Goal: Information Seeking & Learning: Learn about a topic

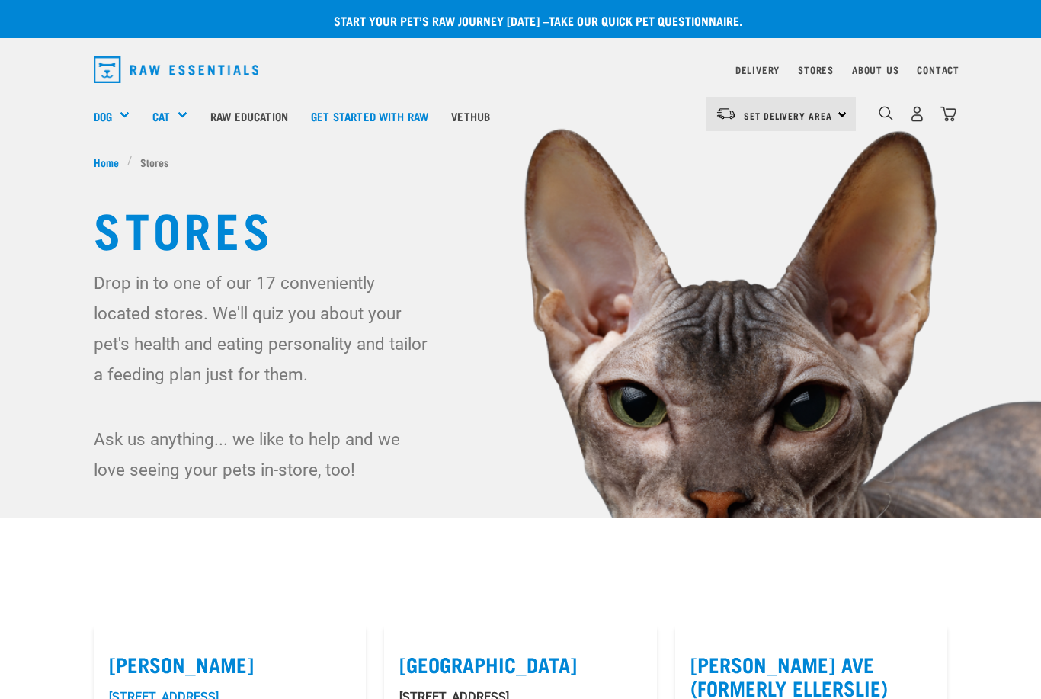
click at [1035, 393] on img at bounding box center [520, 312] width 1041 height 625
click at [0, 0] on div "Green Tripe" at bounding box center [0, 0] width 0 height 0
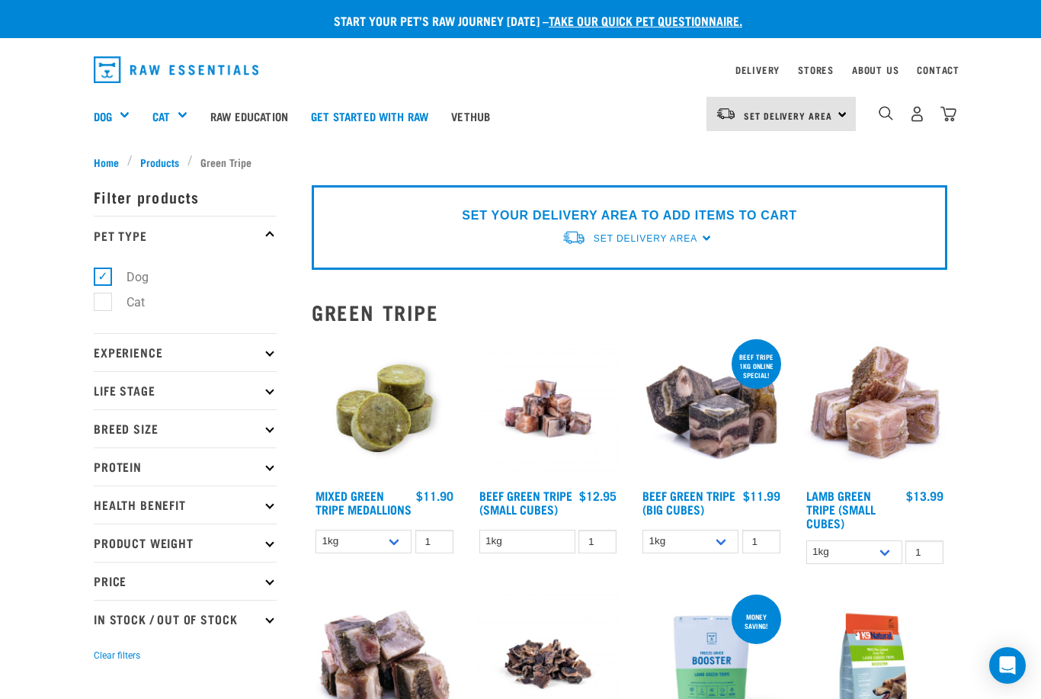
click at [0, 0] on div "Treats" at bounding box center [0, 0] width 0 height 0
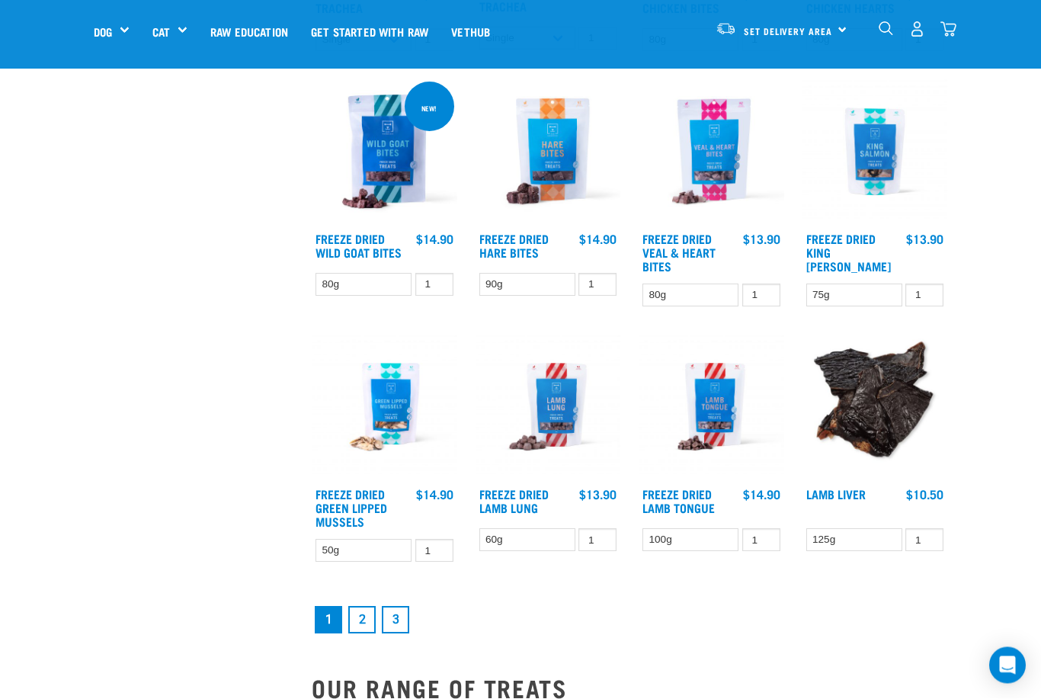
scroll to position [1628, 0]
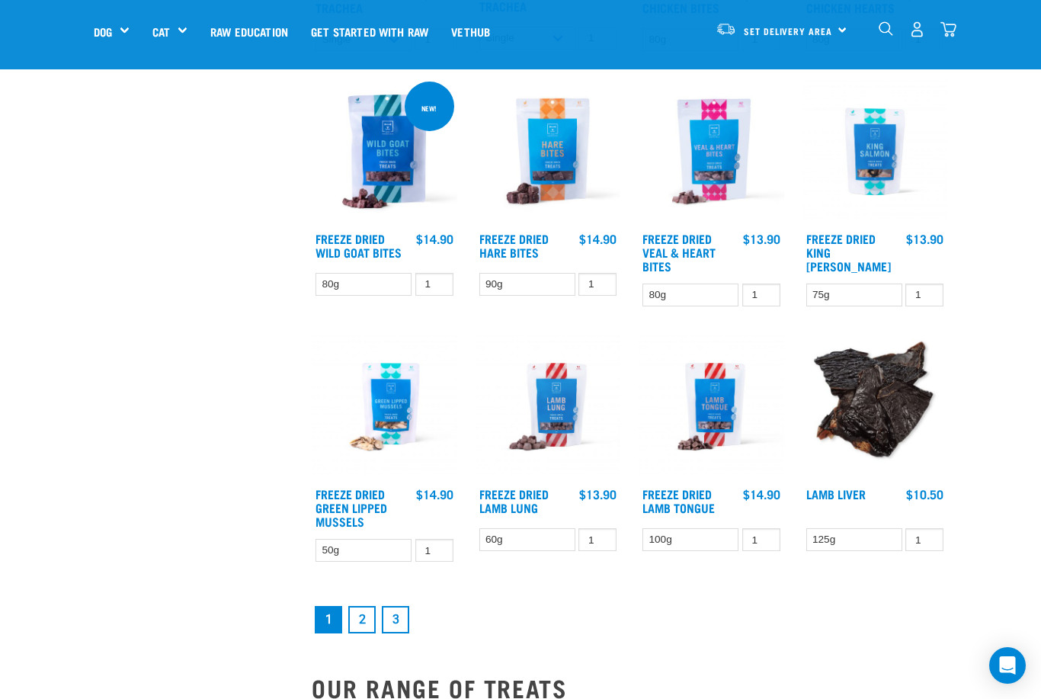
click at [364, 633] on link "2" at bounding box center [361, 619] width 27 height 27
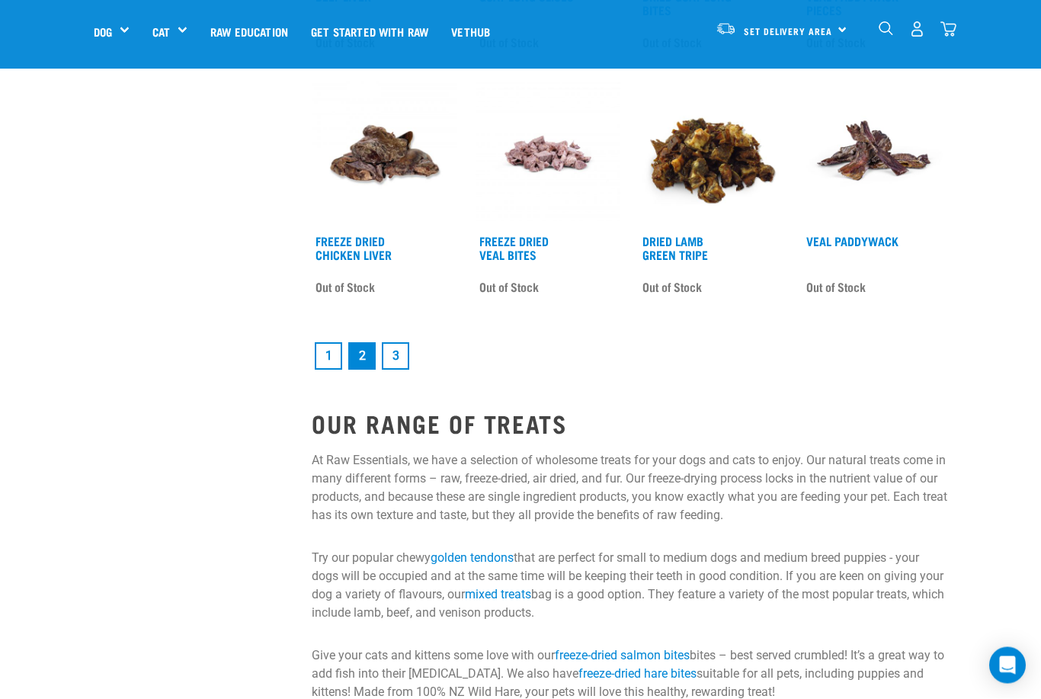
scroll to position [1908, 0]
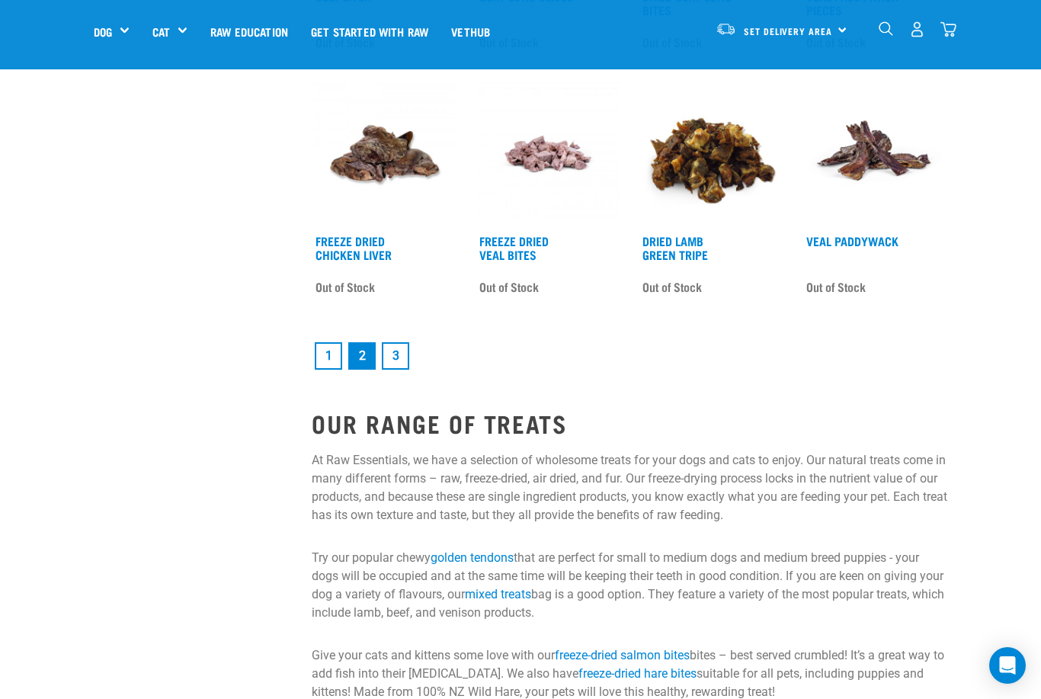
click at [397, 370] on link "3" at bounding box center [395, 355] width 27 height 27
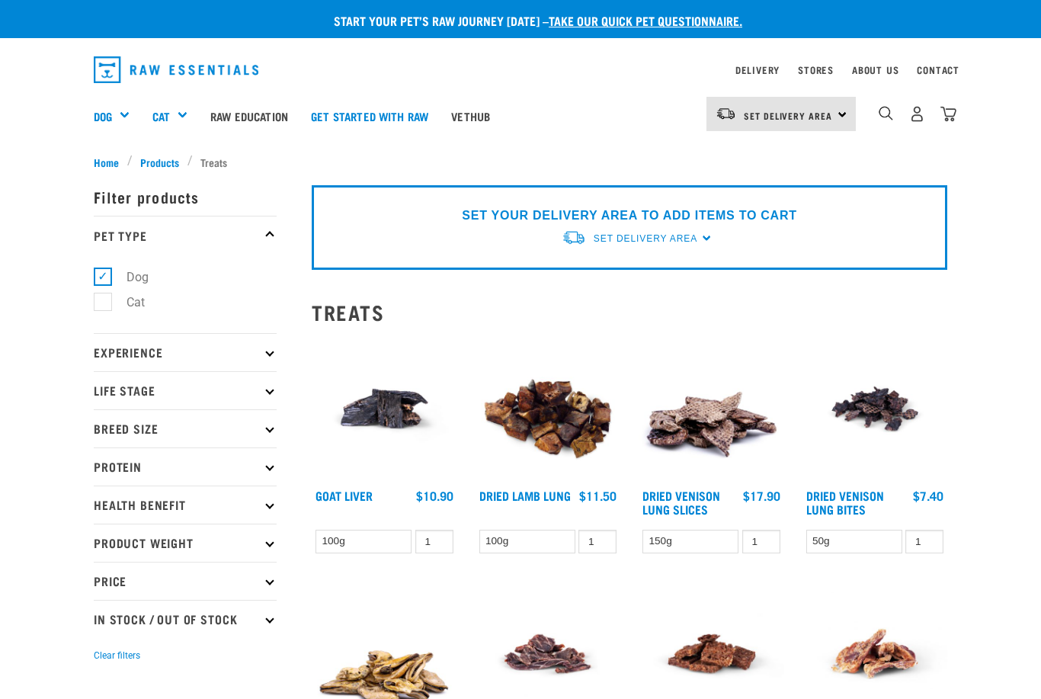
click at [258, 511] on p "Health Benefit" at bounding box center [185, 504] width 183 height 38
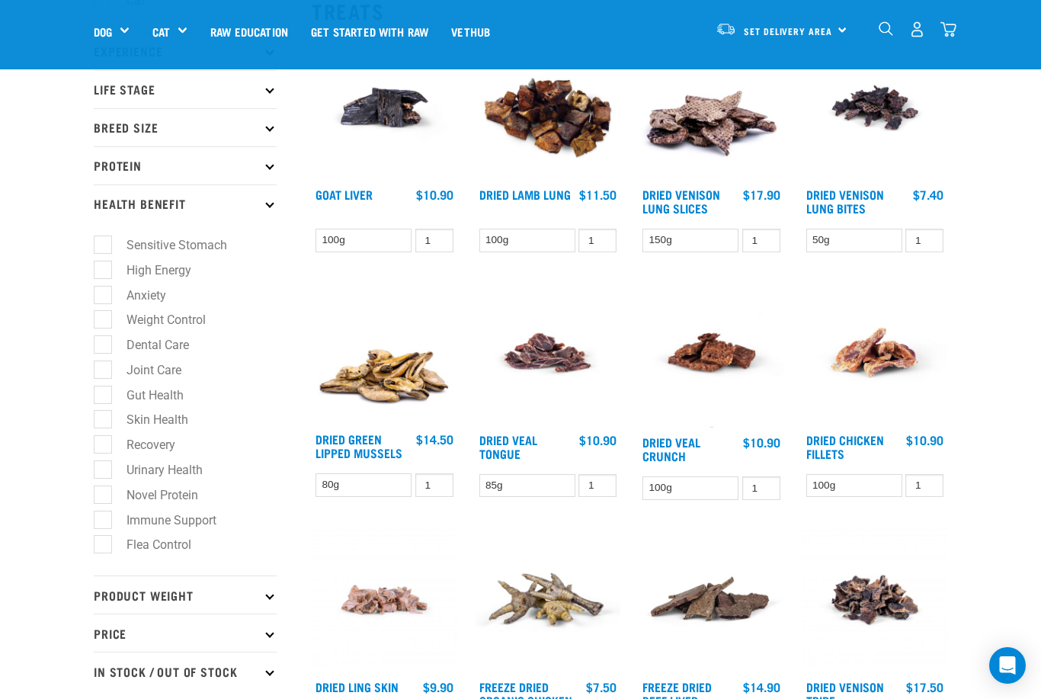
scroll to position [194, 0]
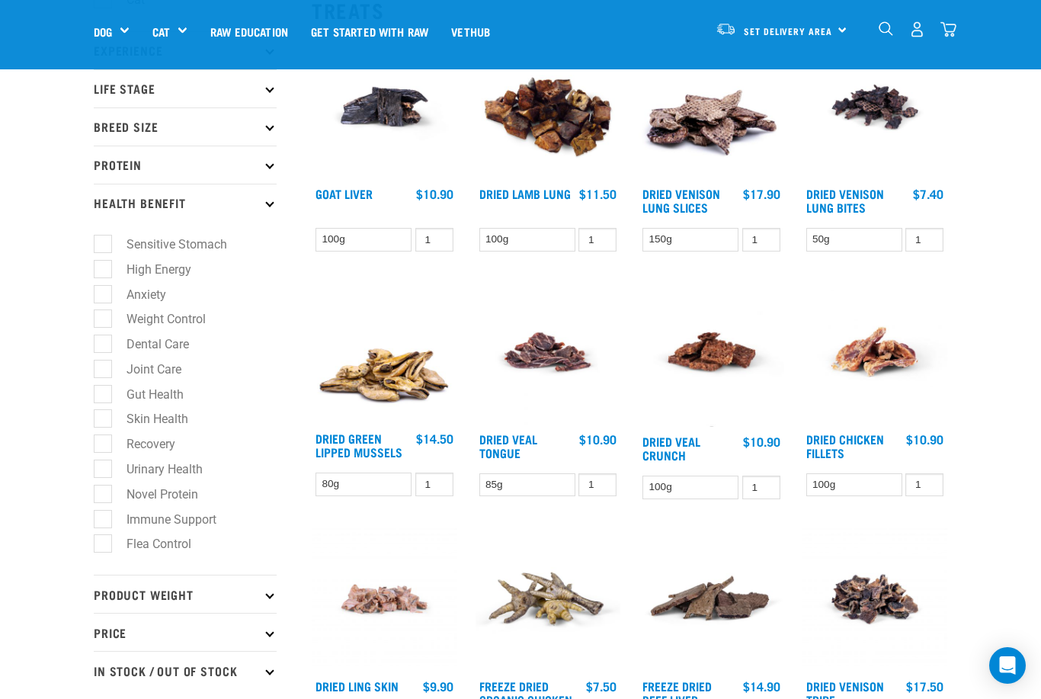
click at [114, 239] on label "Sensitive Stomach" at bounding box center [167, 244] width 131 height 19
click at [104, 239] on input "Sensitive Stomach" at bounding box center [99, 242] width 10 height 10
checkbox input "true"
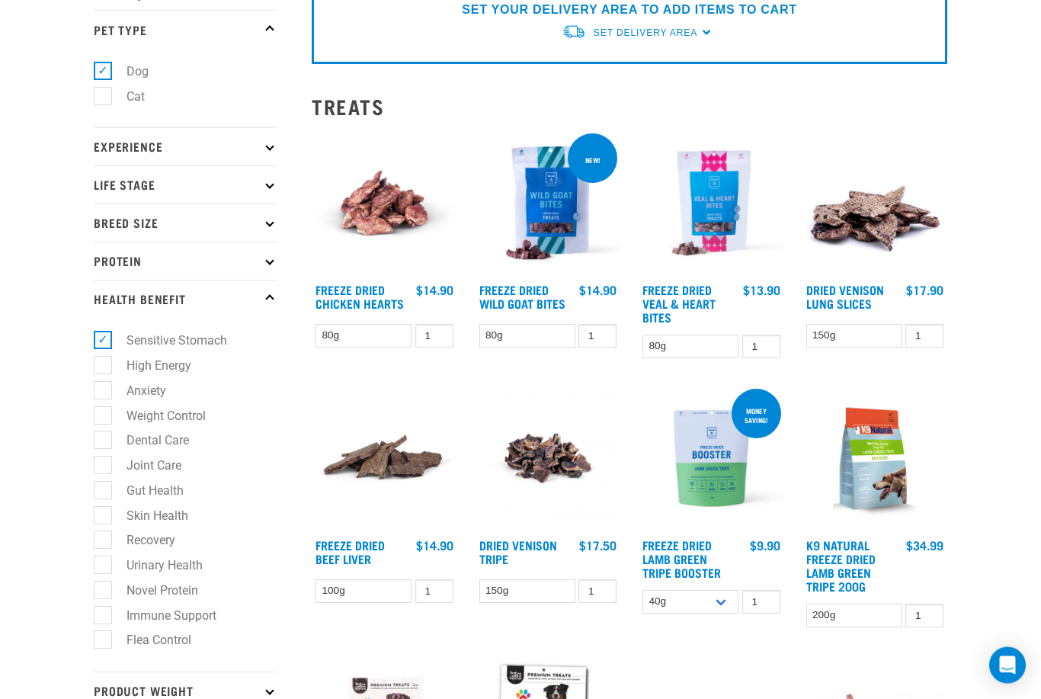
scroll to position [206, 0]
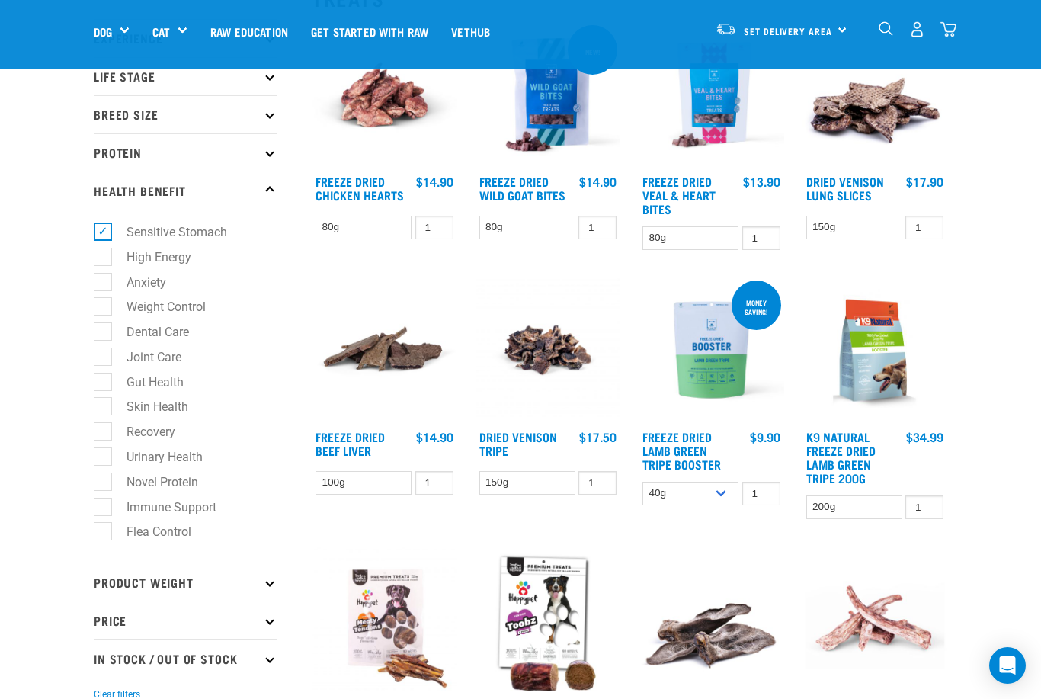
click at [111, 386] on label "Gut Health" at bounding box center [146, 382] width 88 height 19
click at [104, 384] on input "Gut Health" at bounding box center [99, 379] width 10 height 10
checkbox input "true"
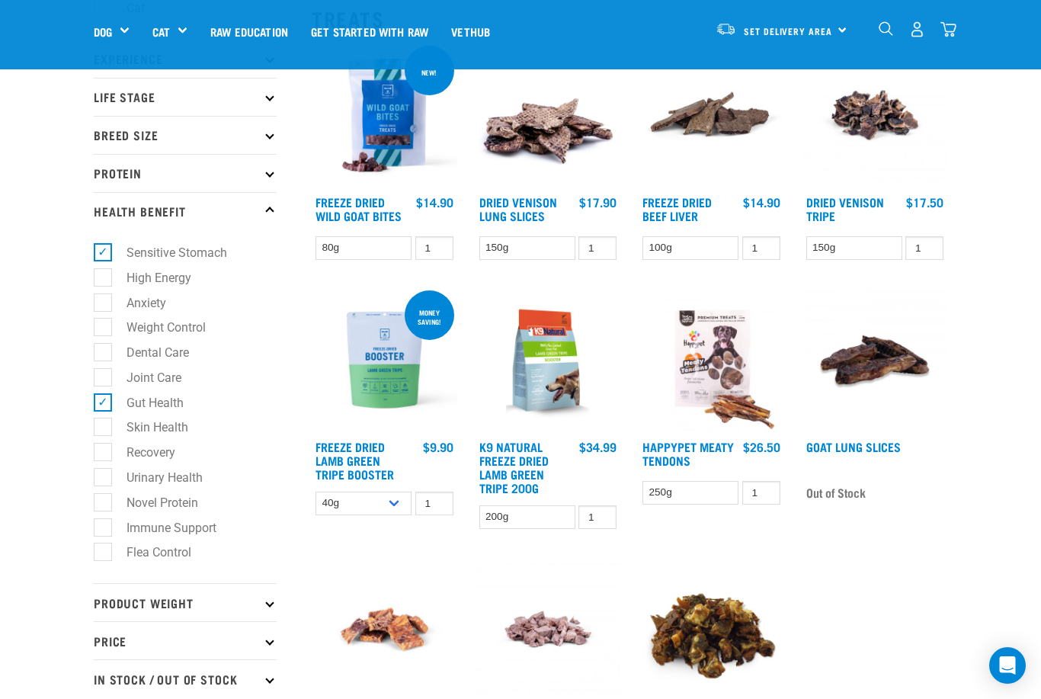
scroll to position [171, 0]
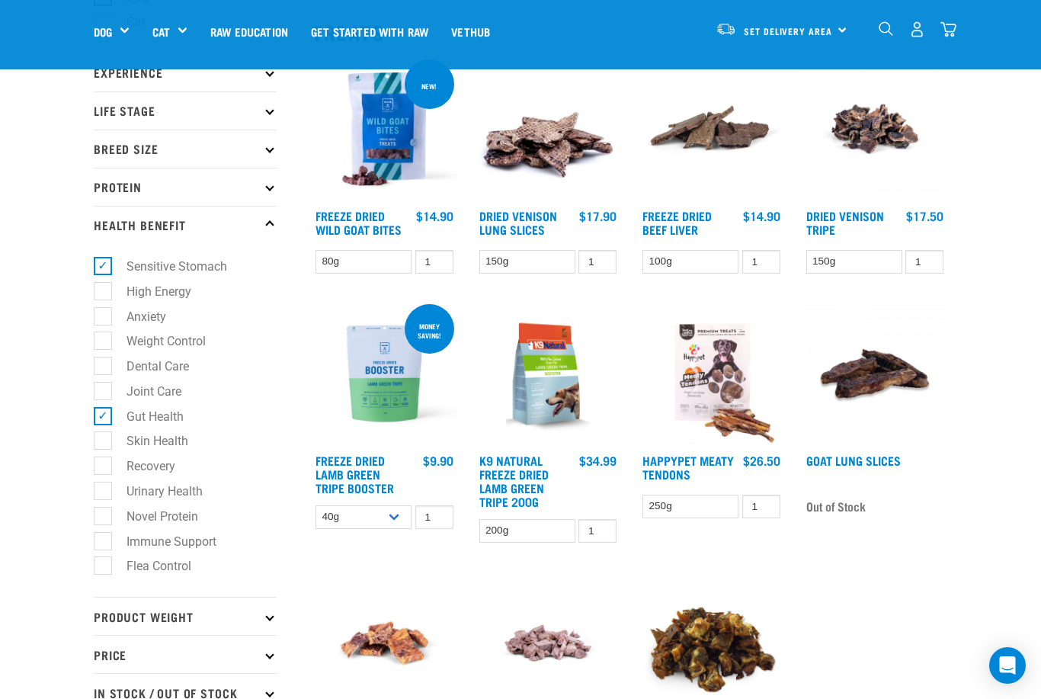
click at [387, 402] on img at bounding box center [385, 374] width 146 height 146
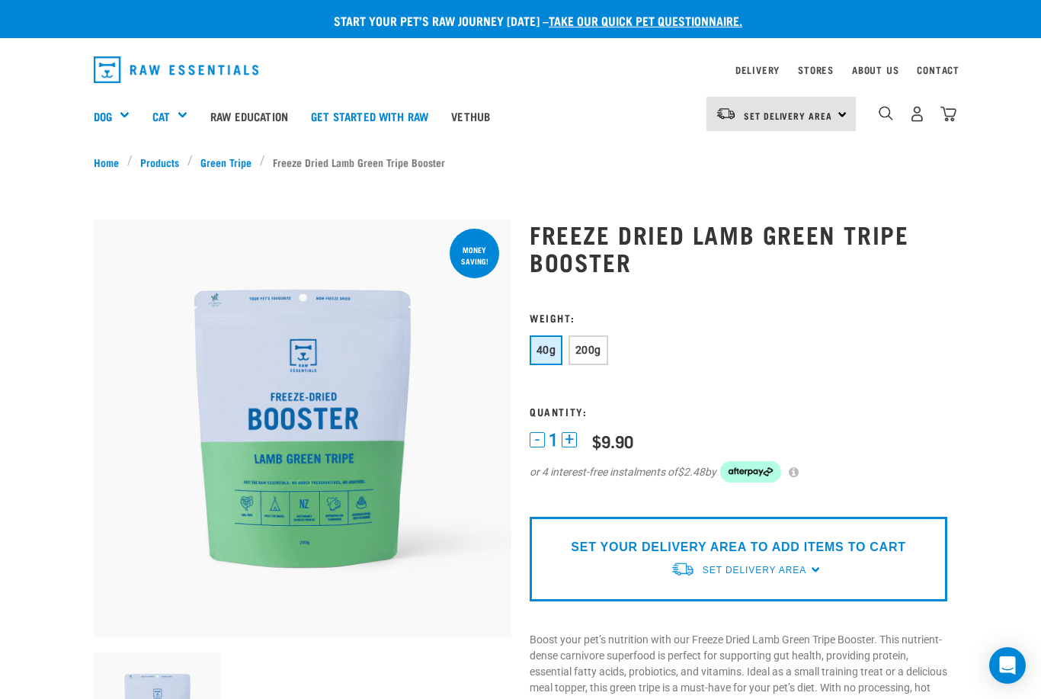
click at [588, 349] on span "200g" at bounding box center [588, 350] width 26 height 12
click at [538, 364] on button "40g" at bounding box center [546, 350] width 33 height 30
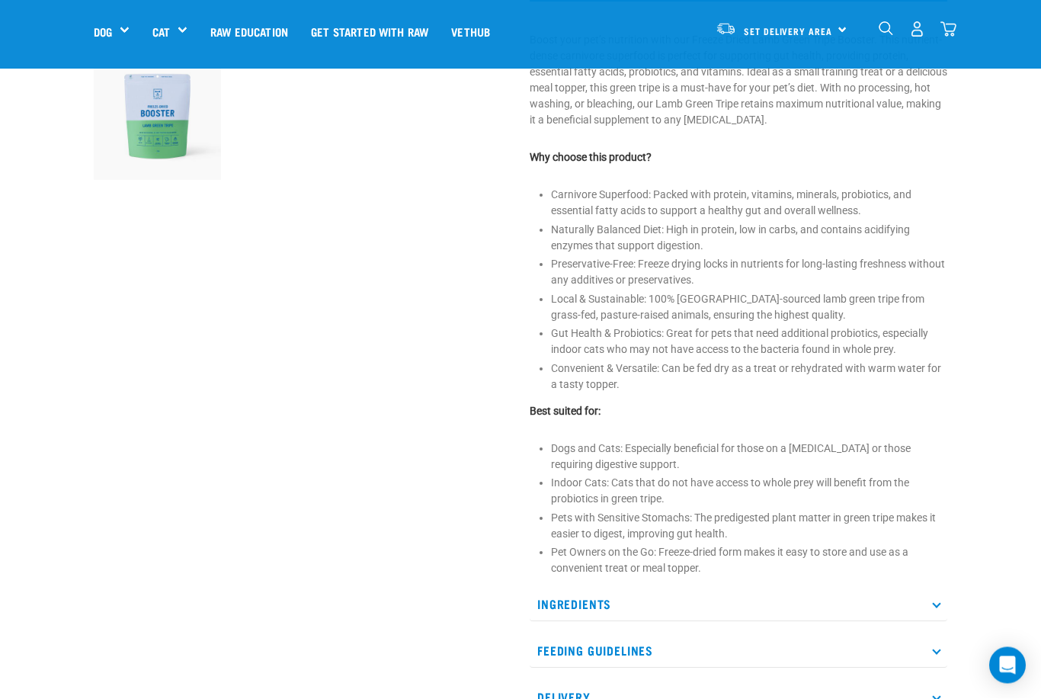
scroll to position [492, 0]
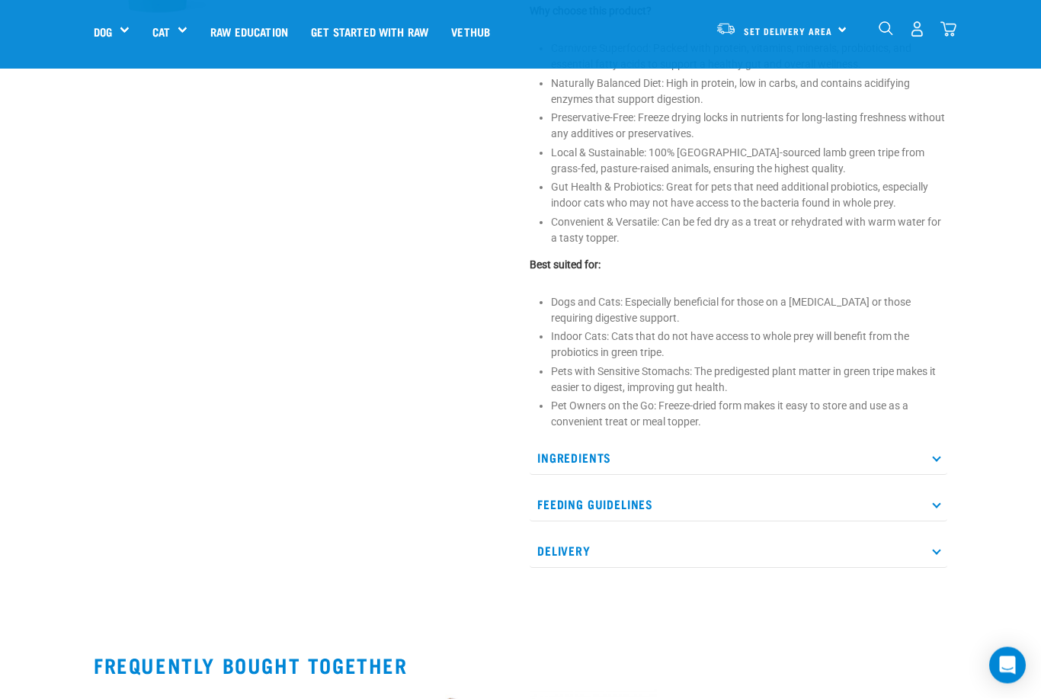
click at [928, 455] on p "Ingredients" at bounding box center [739, 458] width 418 height 34
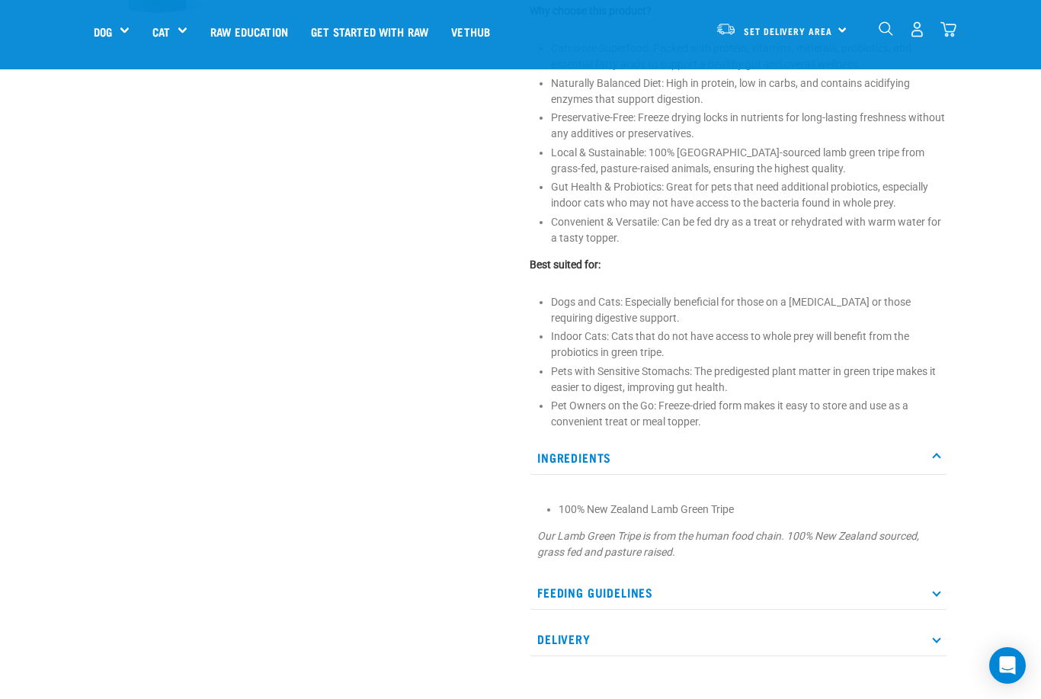
click at [925, 582] on p "Feeding Guidelines" at bounding box center [739, 592] width 418 height 34
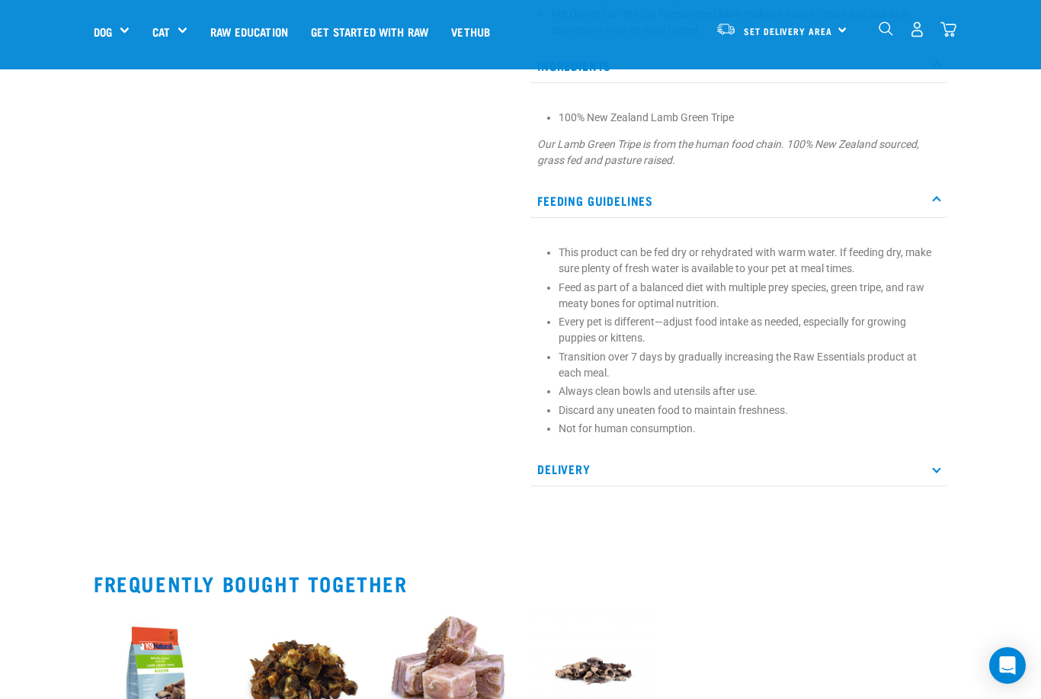
scroll to position [1021, 0]
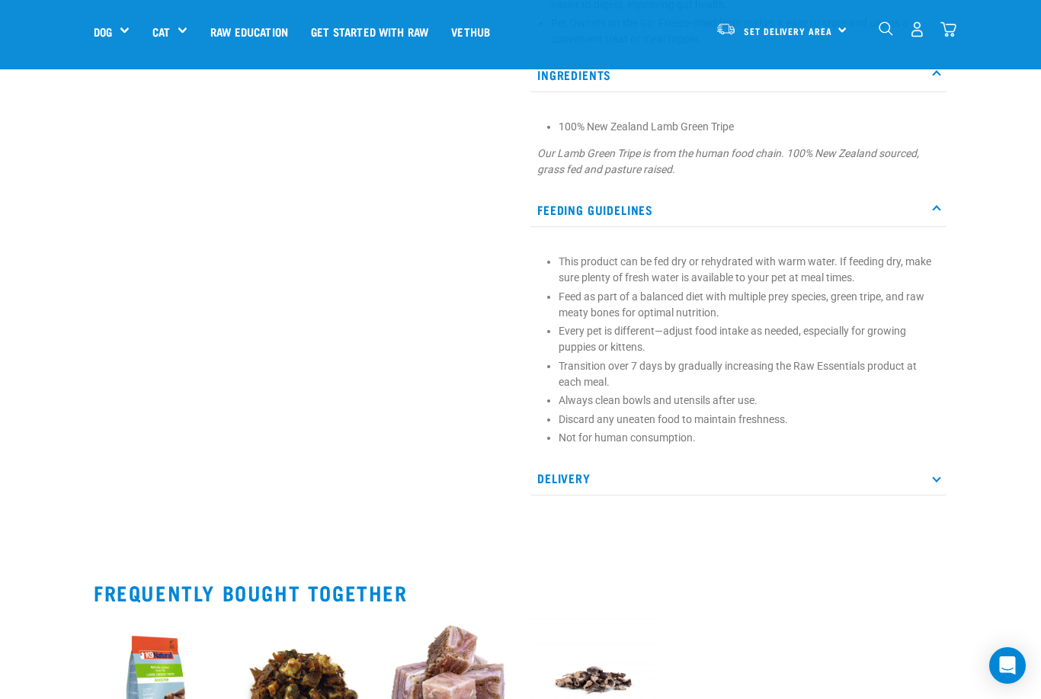
click at [926, 480] on p "Delivery" at bounding box center [739, 478] width 418 height 34
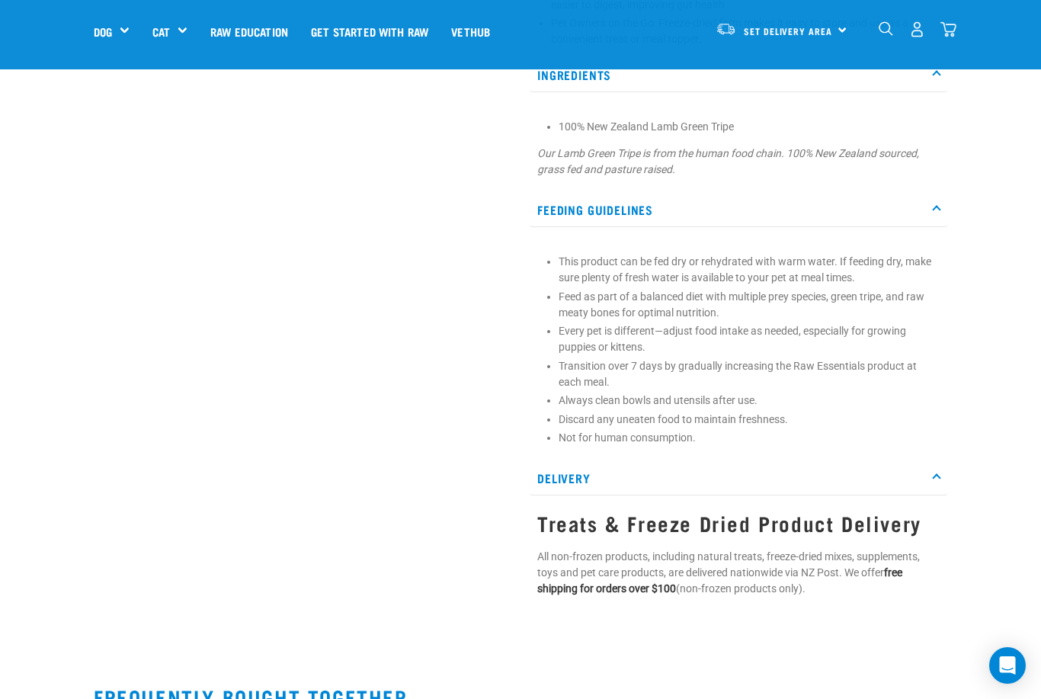
click at [930, 473] on p "Delivery" at bounding box center [739, 478] width 418 height 34
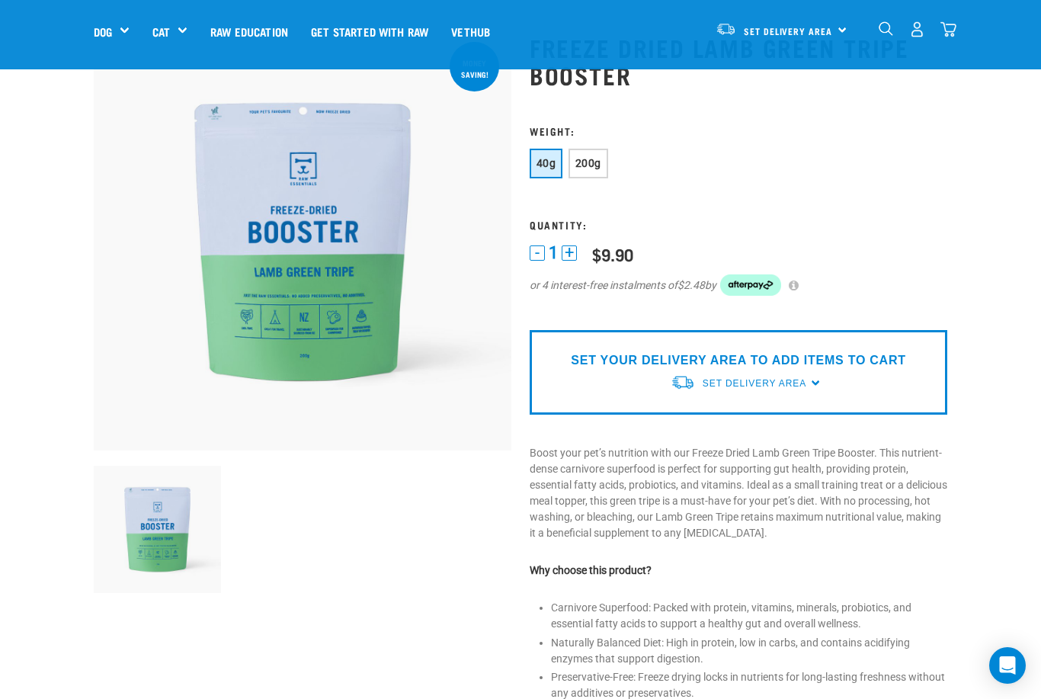
scroll to position [82, 0]
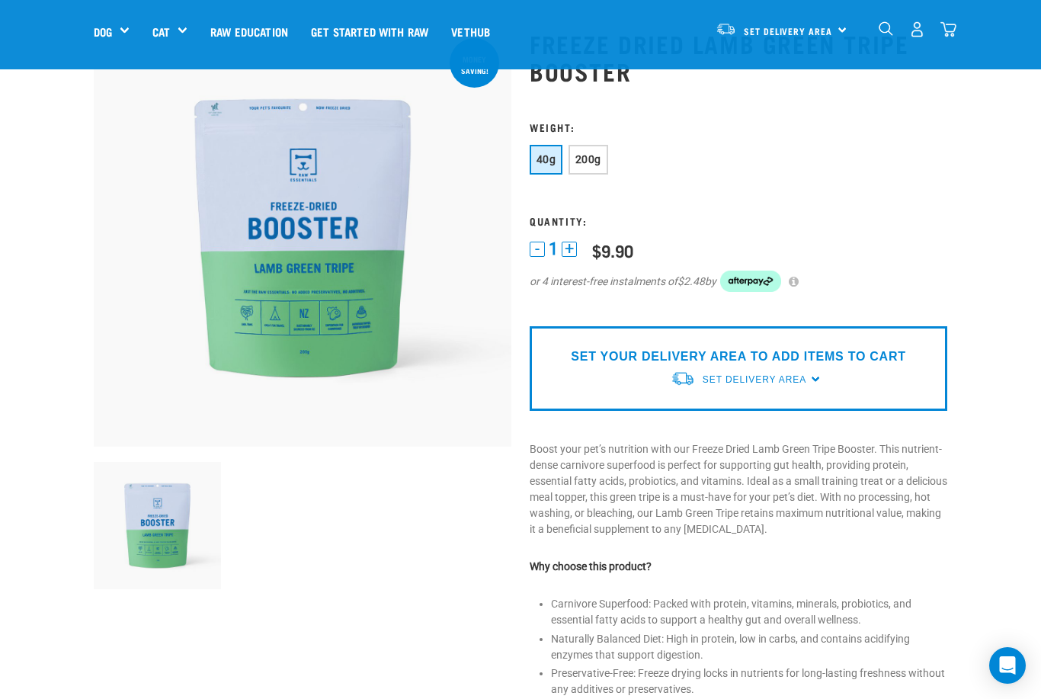
click at [806, 377] on span "Set Delivery Area" at bounding box center [755, 379] width 104 height 11
click at [805, 377] on span "Set Delivery Area" at bounding box center [755, 379] width 104 height 11
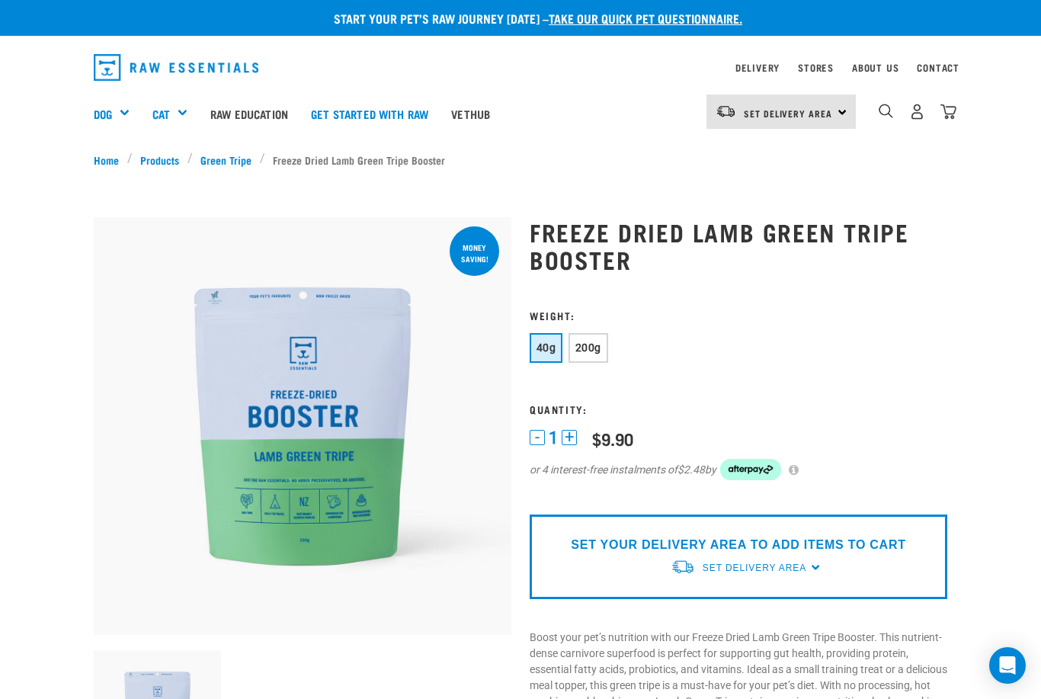
scroll to position [0, 0]
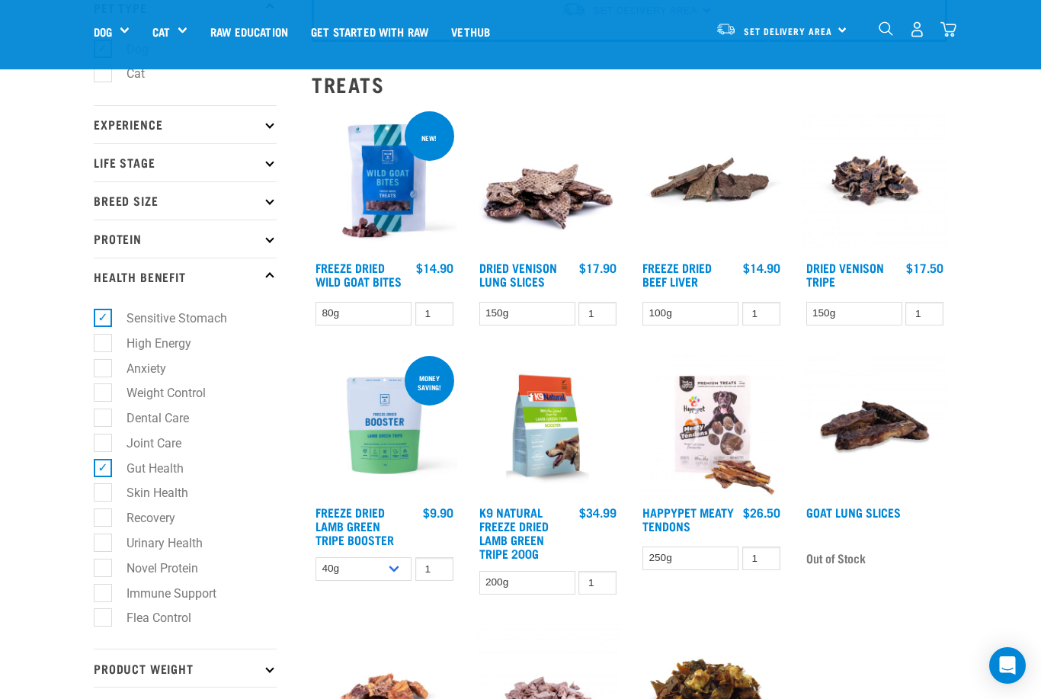
scroll to position [139, 0]
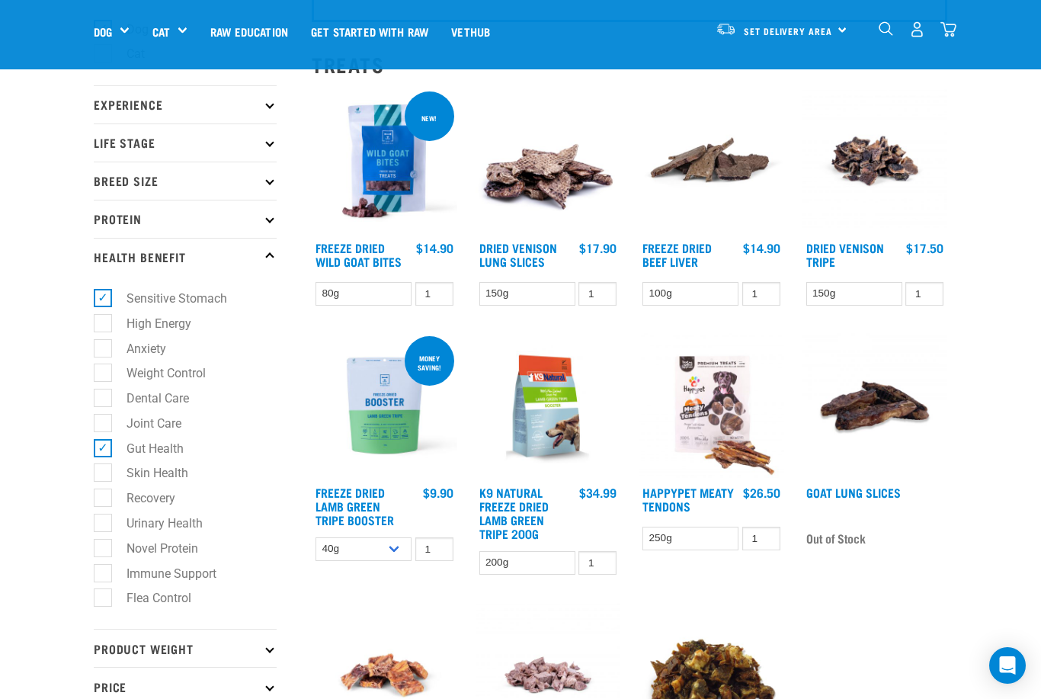
click at [395, 175] on img at bounding box center [385, 161] width 146 height 146
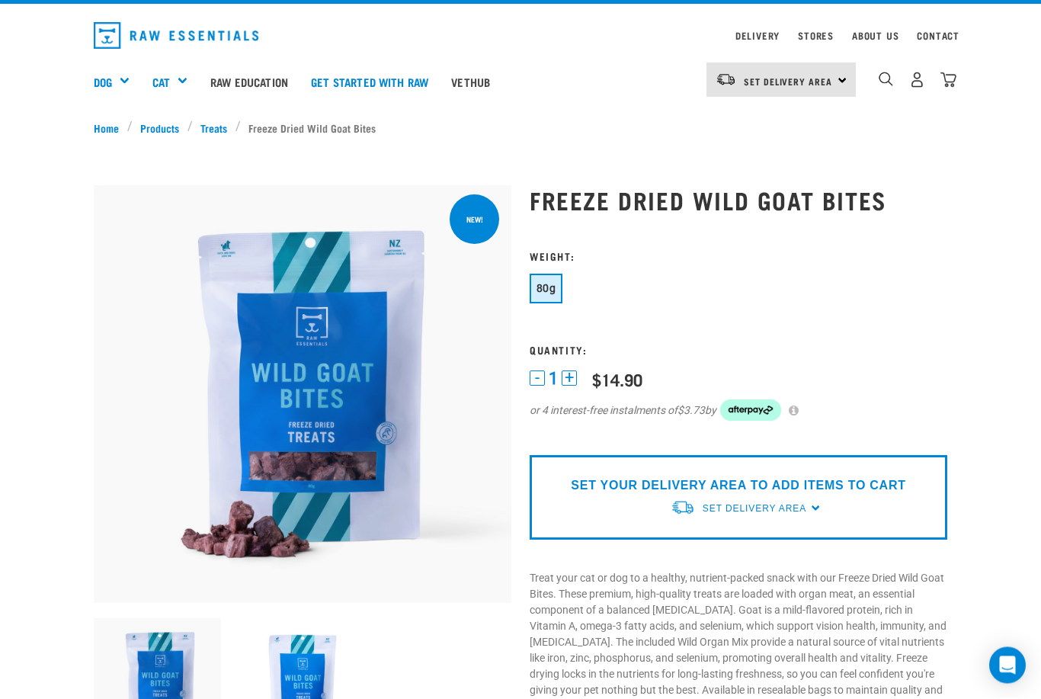
scroll to position [34, 0]
click at [0, 0] on div "Treats" at bounding box center [0, 0] width 0 height 0
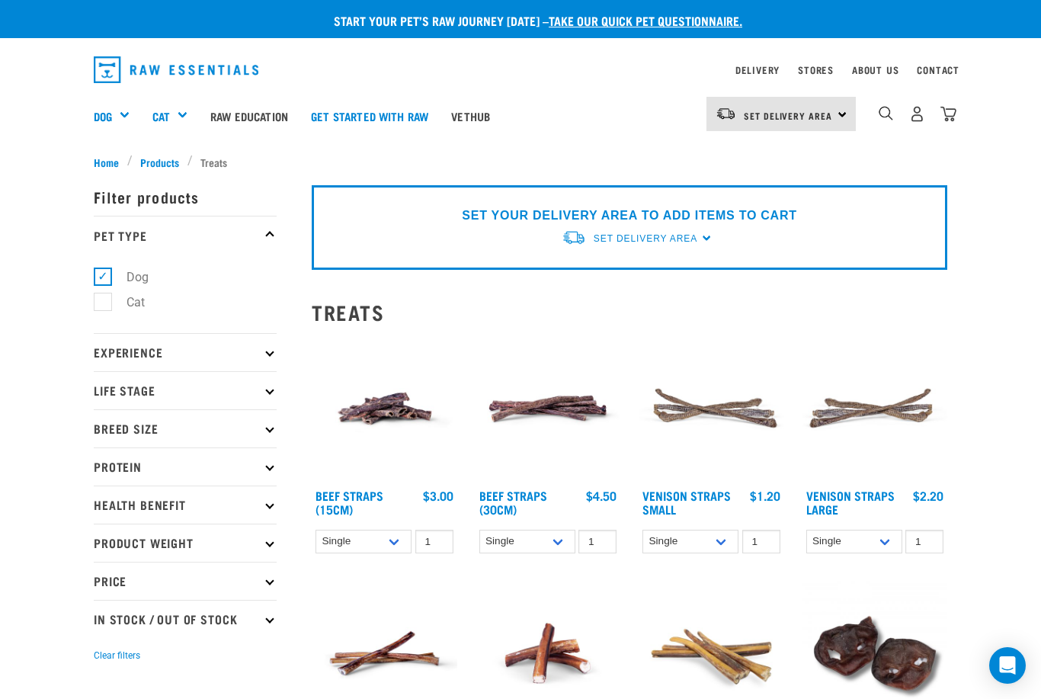
click at [254, 354] on p "Experience" at bounding box center [185, 352] width 183 height 38
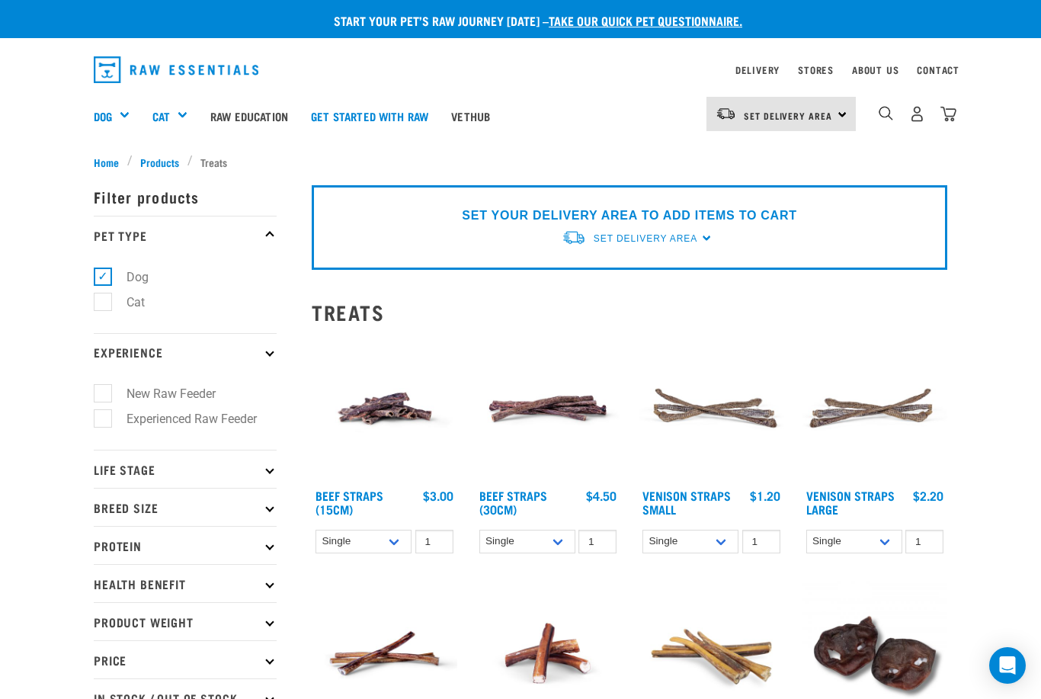
click at [107, 387] on label "New Raw Feeder" at bounding box center [162, 393] width 120 height 19
click at [104, 387] on input "New Raw Feeder" at bounding box center [99, 391] width 10 height 10
checkbox input "true"
click at [206, 466] on p "Life Stage" at bounding box center [185, 469] width 183 height 38
click at [256, 473] on p "Life Stage" at bounding box center [185, 469] width 183 height 38
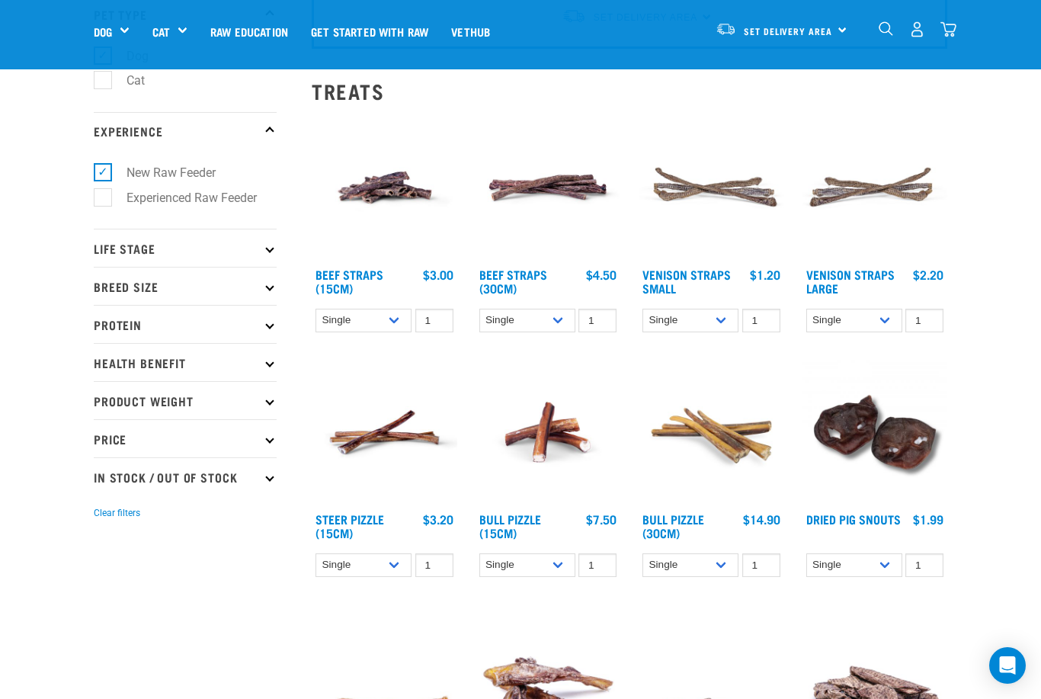
scroll to position [120, 0]
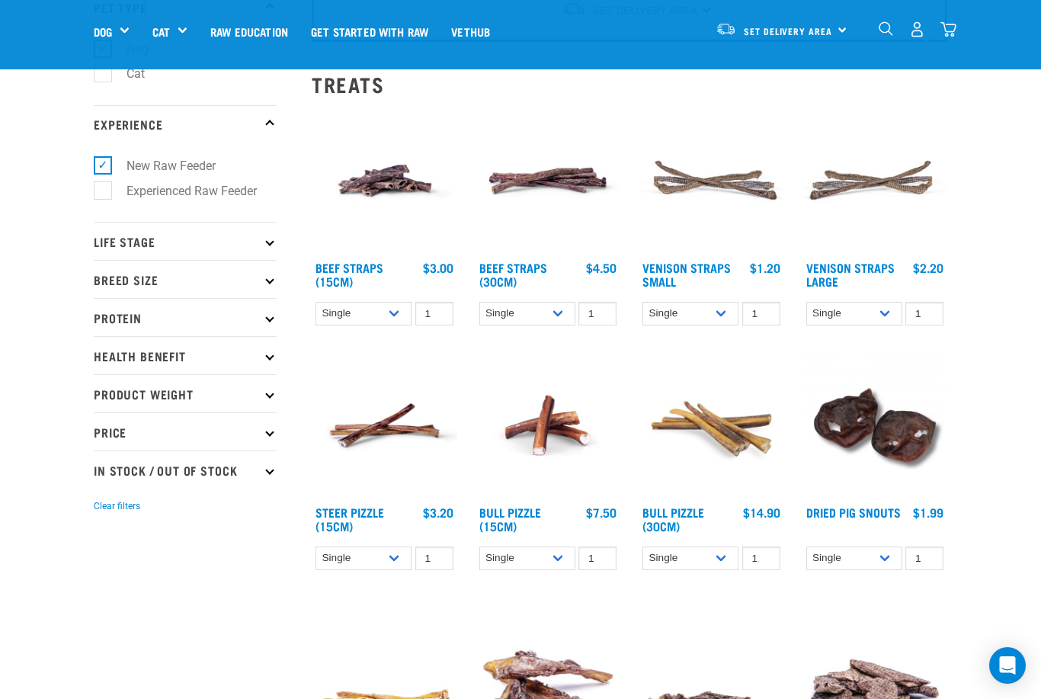
click at [260, 245] on p "Life Stage" at bounding box center [185, 241] width 183 height 38
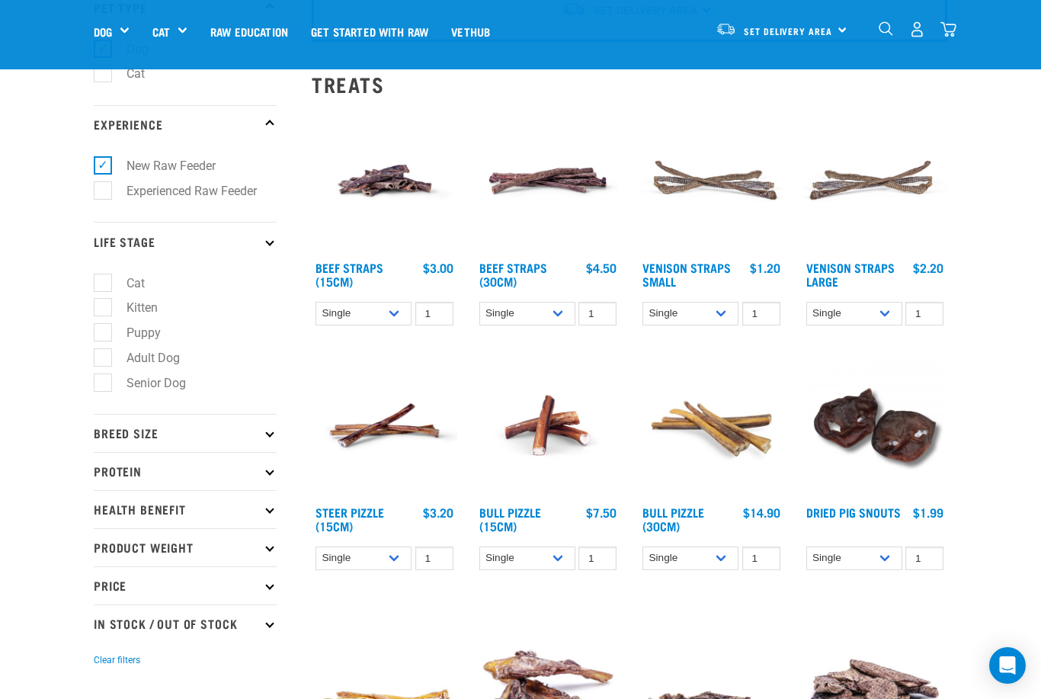
click at [110, 386] on label "Senior Dog" at bounding box center [147, 382] width 90 height 19
click at [104, 385] on input "Senior Dog" at bounding box center [99, 380] width 10 height 10
checkbox input "true"
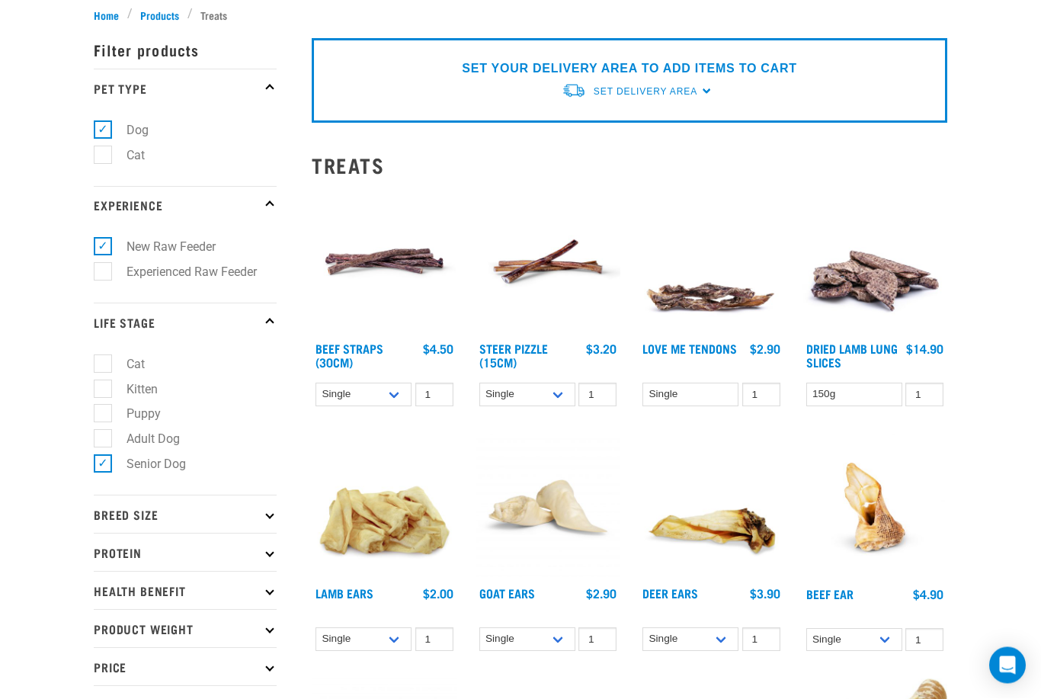
scroll to position [155, 0]
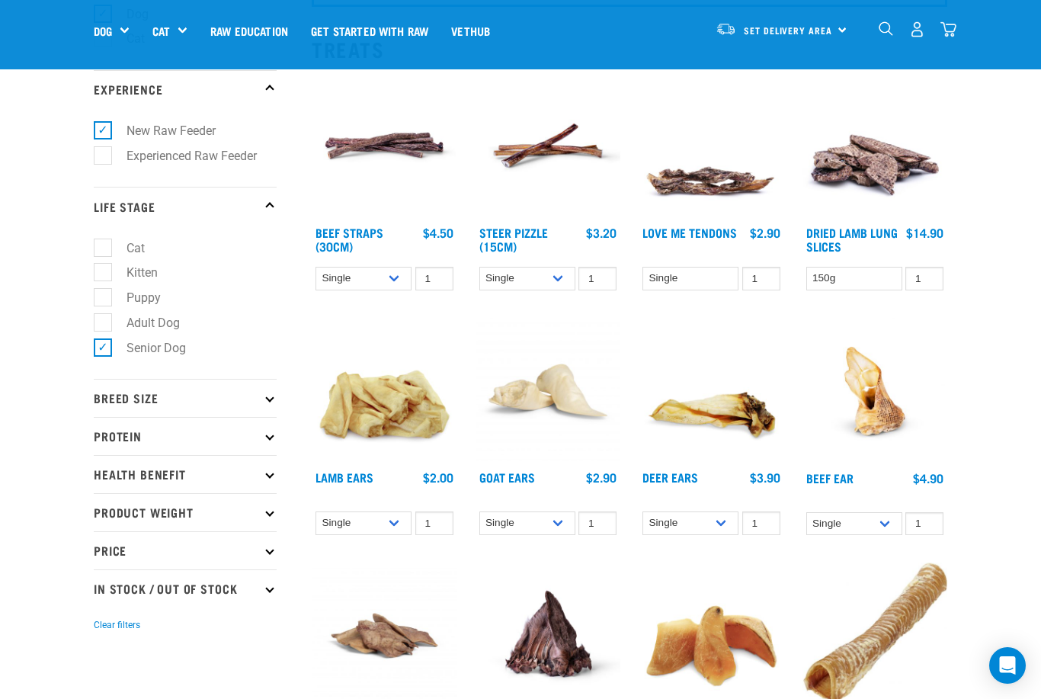
click at [262, 405] on p "Breed Size" at bounding box center [185, 398] width 183 height 38
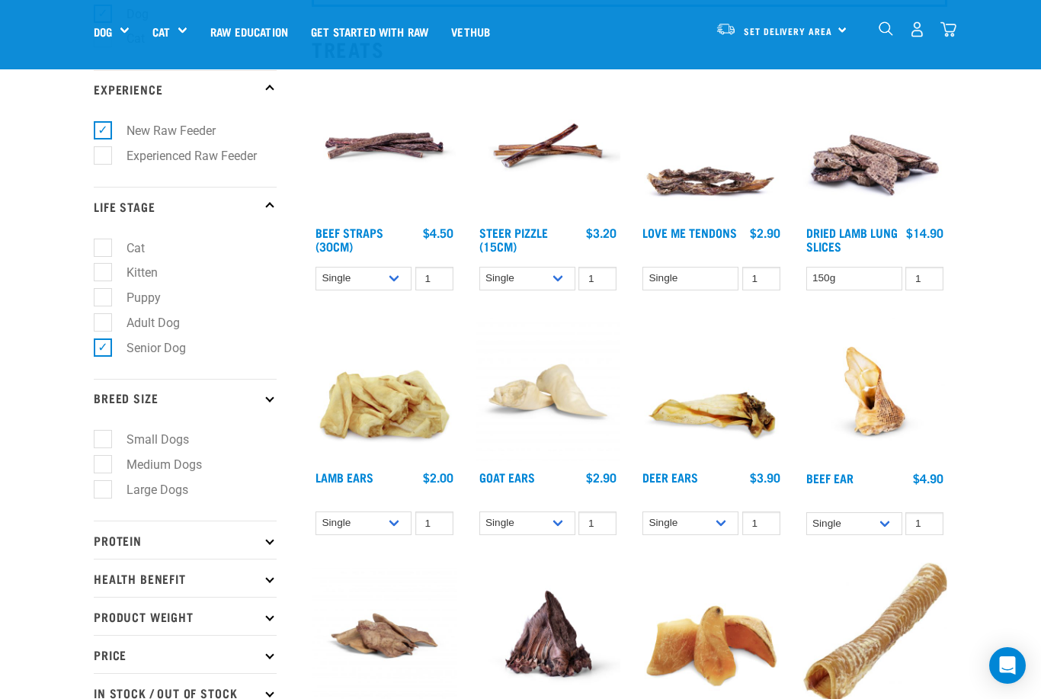
click at [102, 444] on label "Small Dogs" at bounding box center [148, 439] width 93 height 19
click at [102, 442] on input "Small Dogs" at bounding box center [99, 437] width 10 height 10
checkbox input "true"
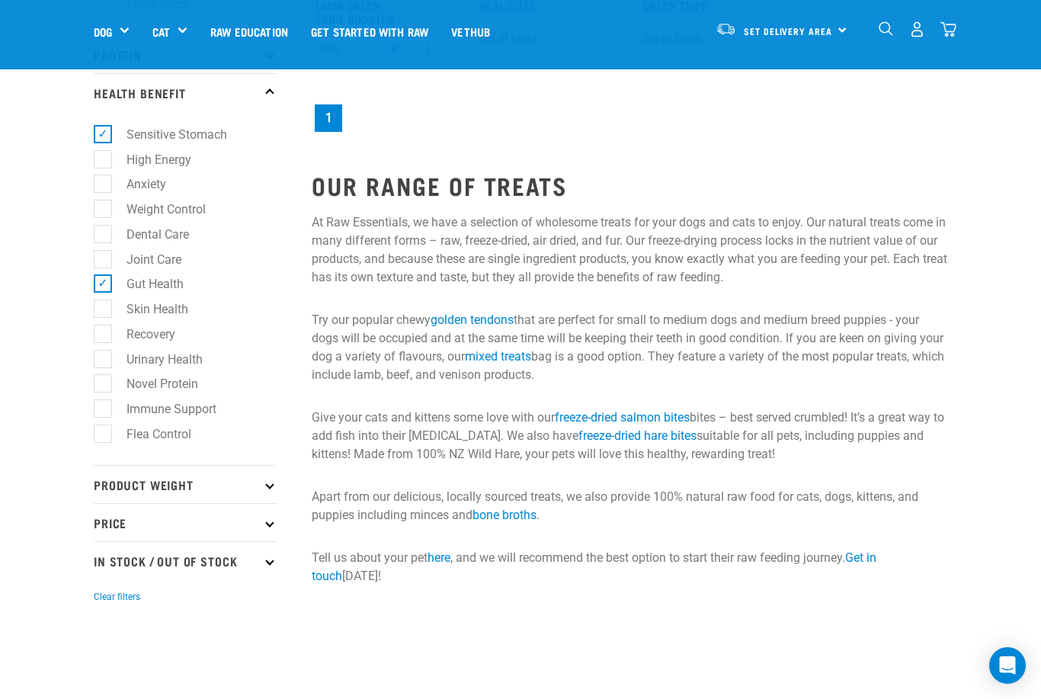
scroll to position [639, 0]
click at [102, 342] on label "Recovery" at bounding box center [141, 334] width 79 height 19
click at [98, 337] on input "Recovery" at bounding box center [99, 332] width 10 height 10
checkbox input "true"
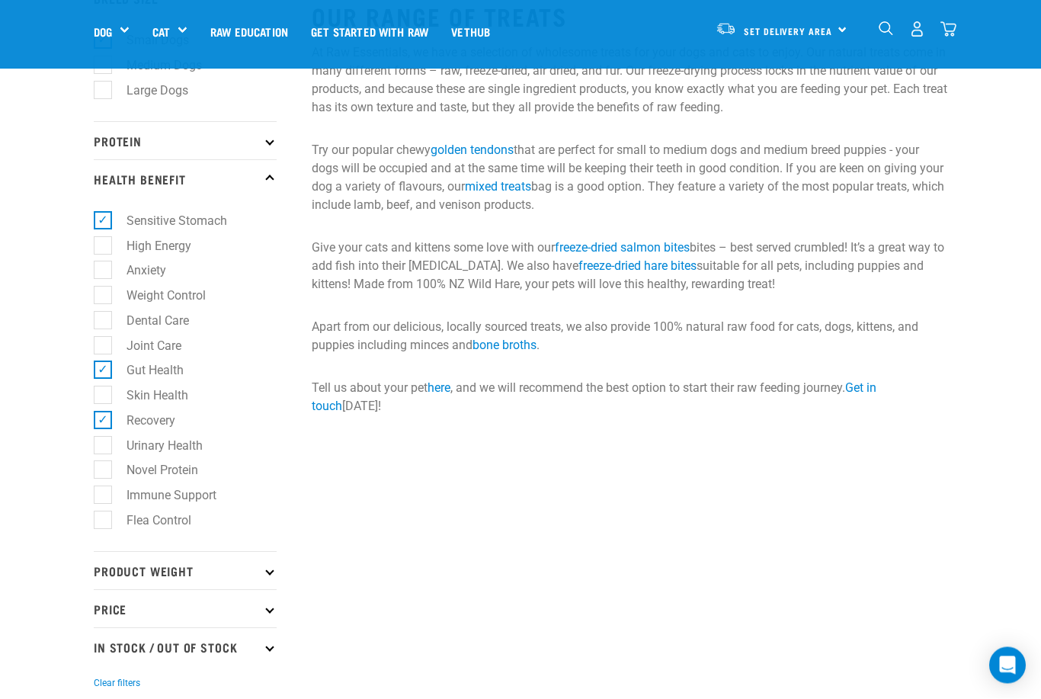
scroll to position [563, 0]
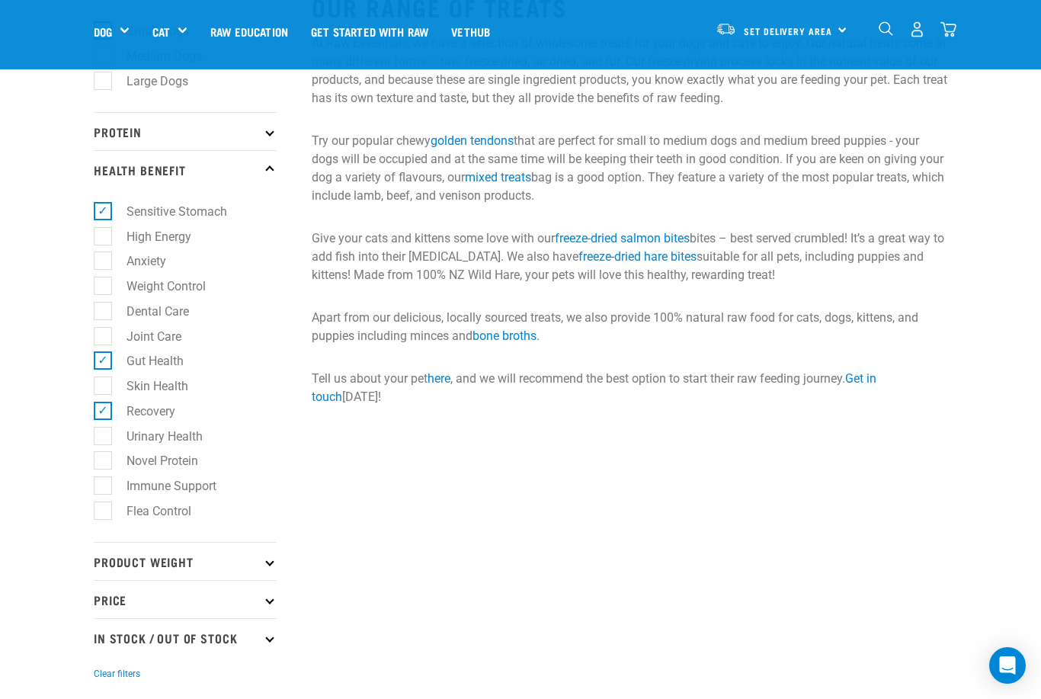
click at [209, 606] on p "Price" at bounding box center [185, 599] width 183 height 38
click at [236, 562] on p "Product Weight" at bounding box center [185, 561] width 183 height 38
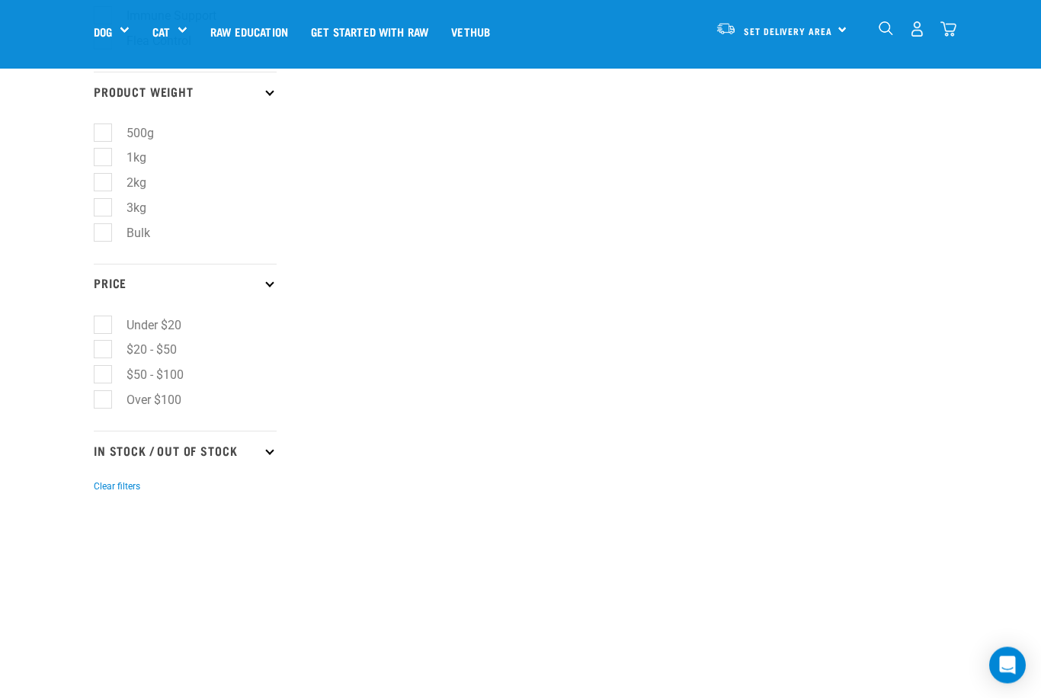
scroll to position [992, 0]
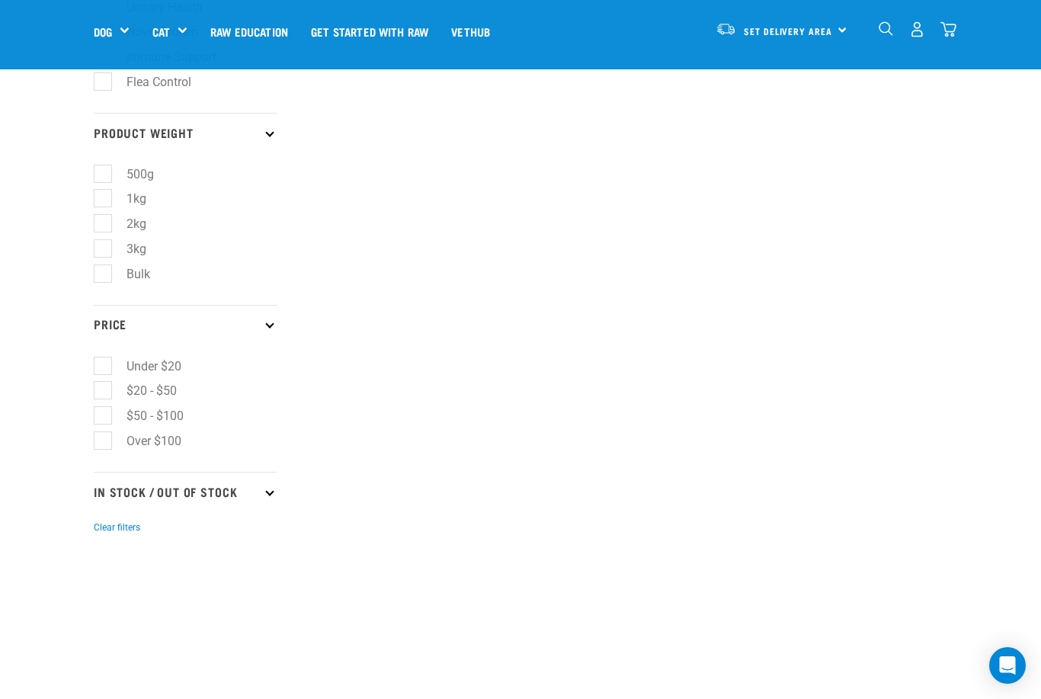
click at [255, 490] on p "In Stock / Out Of Stock" at bounding box center [185, 491] width 183 height 38
click at [111, 536] on label "In Stock" at bounding box center [139, 533] width 74 height 19
click at [104, 535] on input "In Stock" at bounding box center [99, 530] width 10 height 10
checkbox input "true"
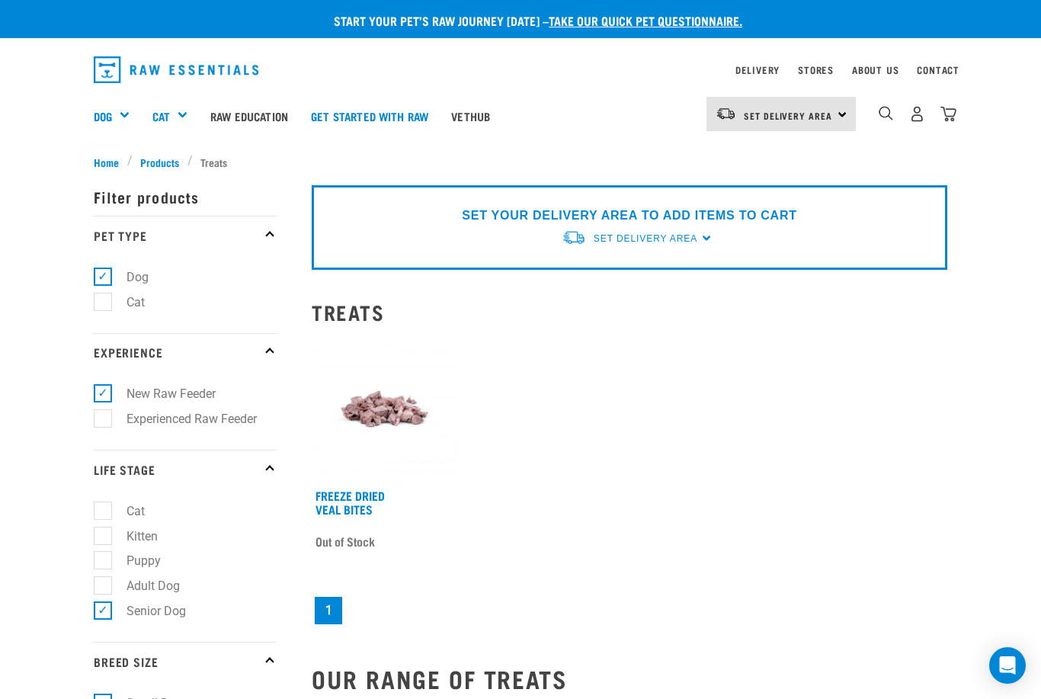
click at [106, 393] on label "New Raw Feeder" at bounding box center [162, 393] width 120 height 19
click at [104, 393] on input "New Raw Feeder" at bounding box center [99, 391] width 10 height 10
checkbox input "false"
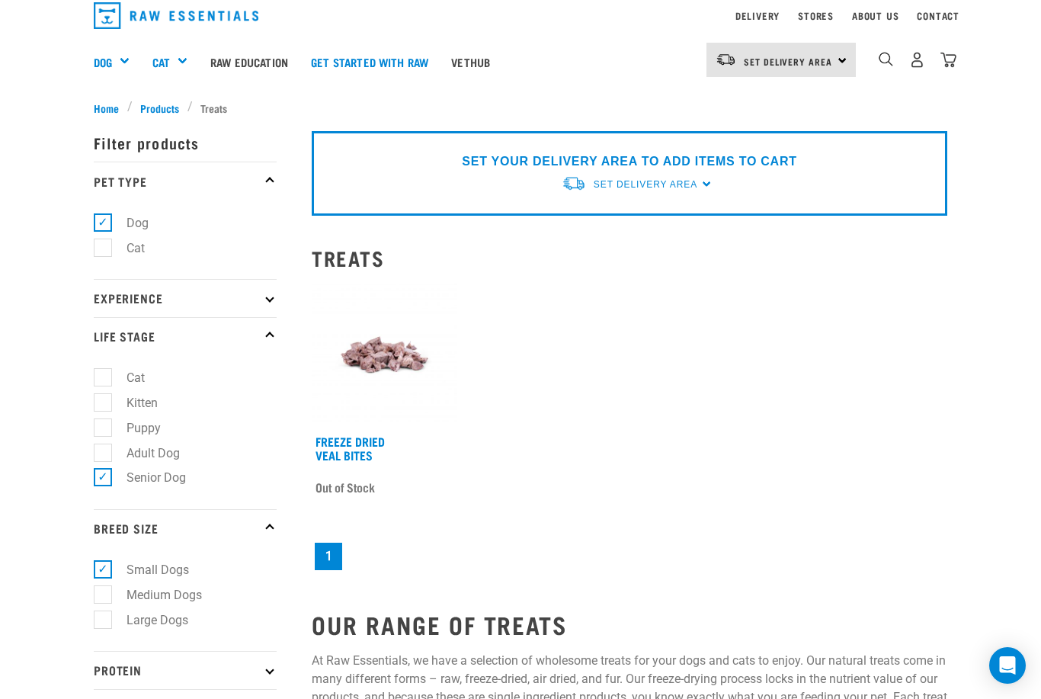
scroll to position [56, 0]
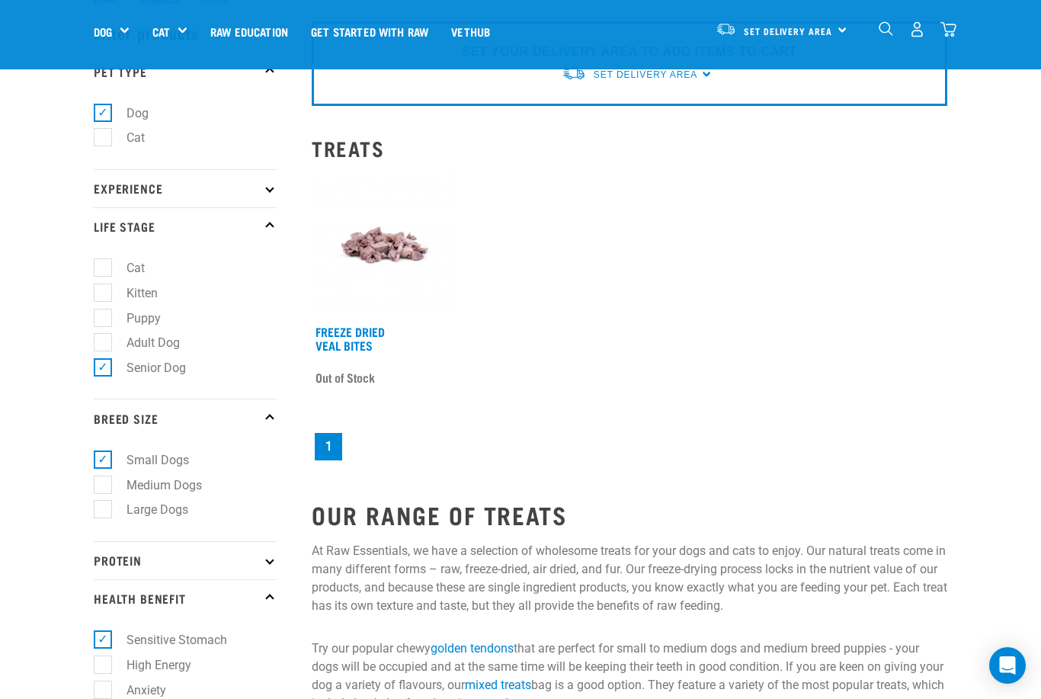
click at [105, 460] on label "Small Dogs" at bounding box center [148, 459] width 93 height 19
click at [104, 460] on input "Small Dogs" at bounding box center [99, 457] width 10 height 10
checkbox input "false"
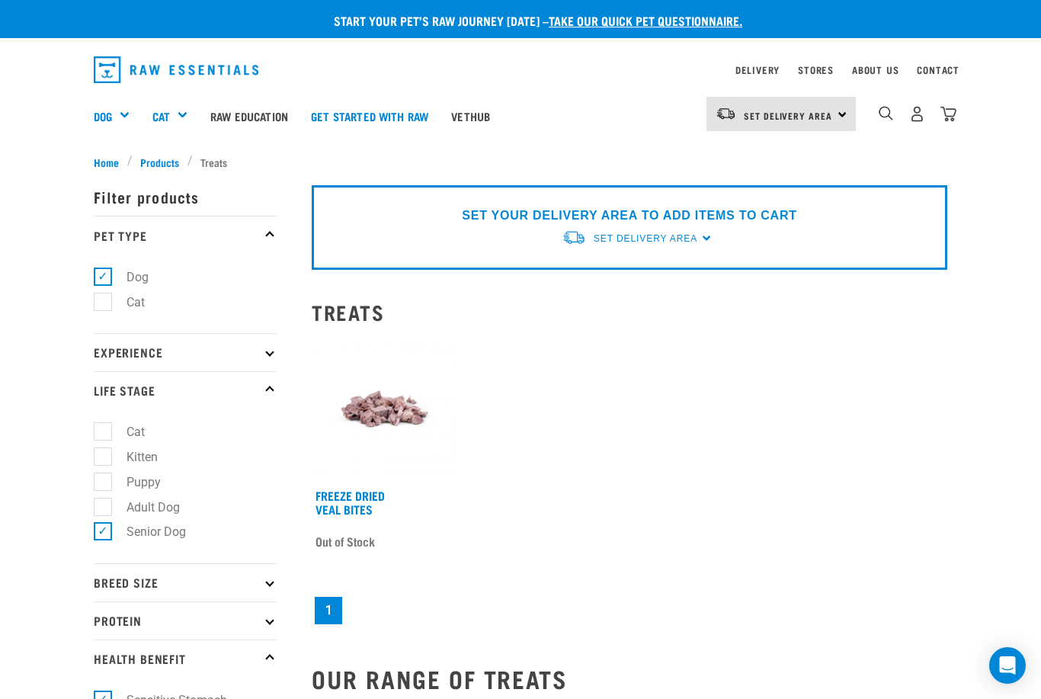
click at [103, 537] on label "Senior Dog" at bounding box center [147, 531] width 90 height 19
click at [103, 534] on input "Senior Dog" at bounding box center [99, 529] width 10 height 10
checkbox input "false"
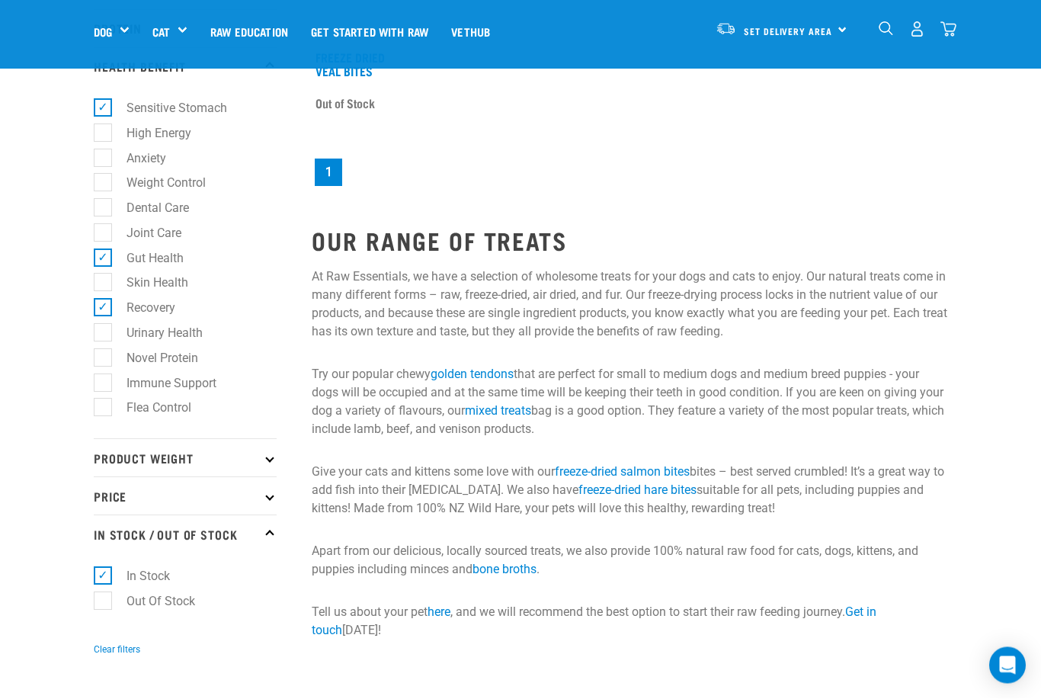
scroll to position [337, 0]
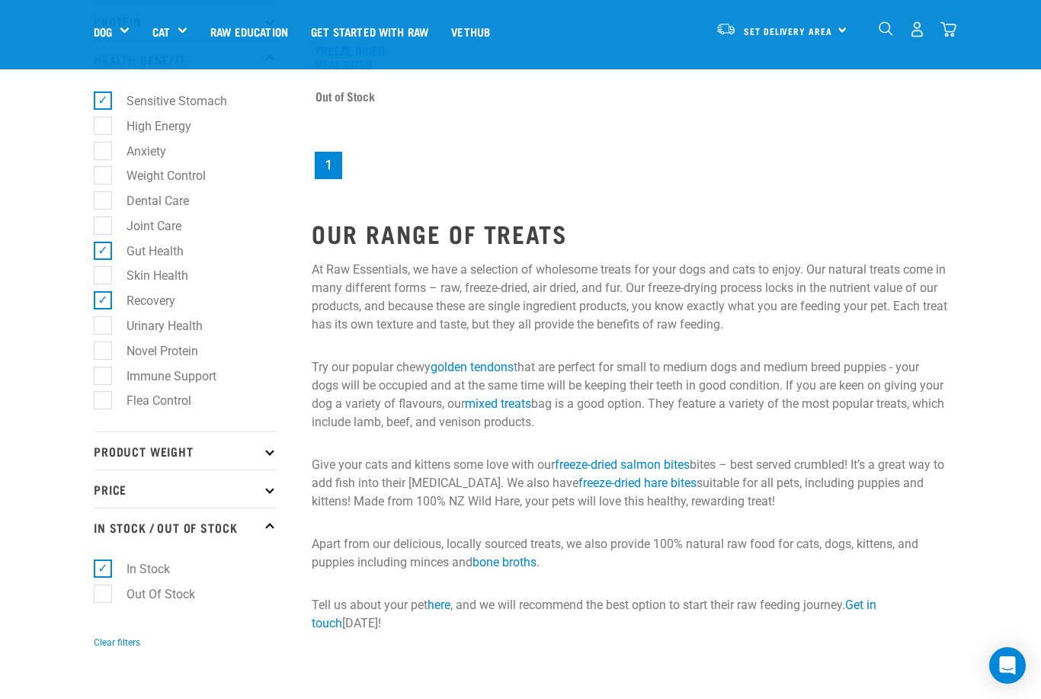
click at [103, 569] on label "In Stock" at bounding box center [139, 568] width 74 height 19
click at [103, 569] on input "In Stock" at bounding box center [99, 566] width 10 height 10
checkbox input "false"
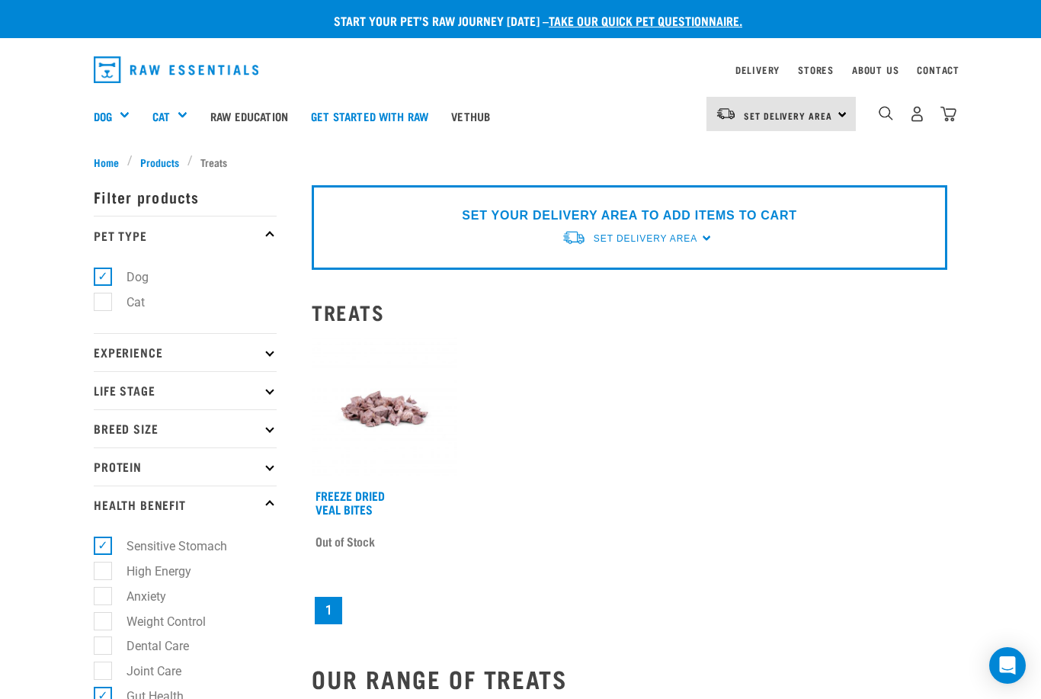
click at [262, 347] on p "Experience" at bounding box center [185, 352] width 183 height 38
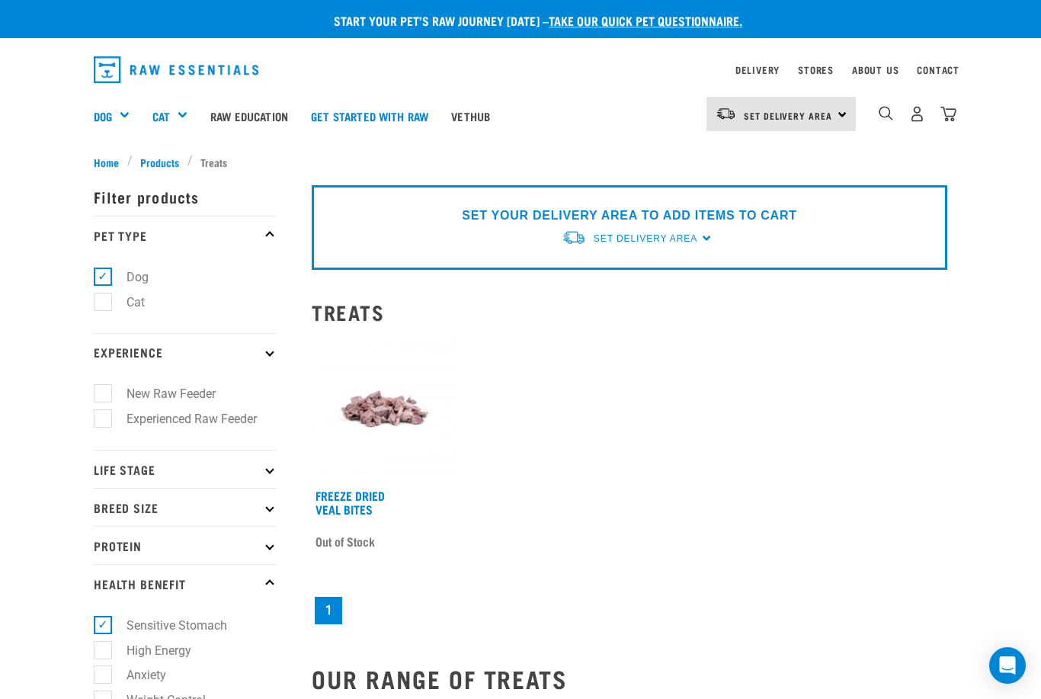
click at [255, 466] on p "Life Stage" at bounding box center [185, 469] width 183 height 38
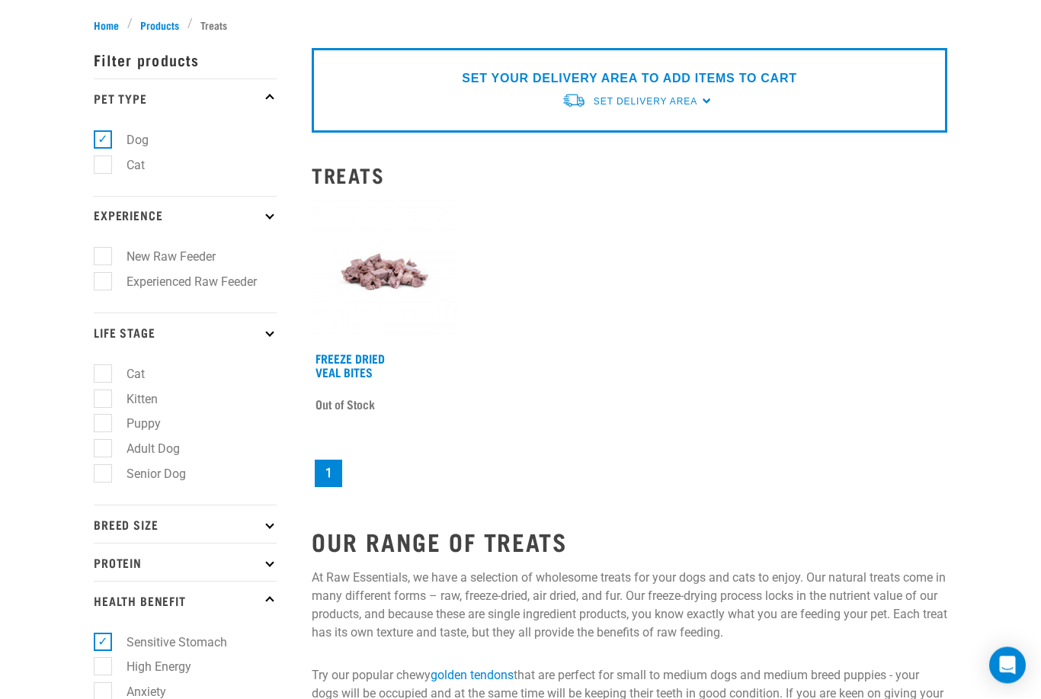
click at [246, 524] on p "Breed Size" at bounding box center [185, 524] width 183 height 38
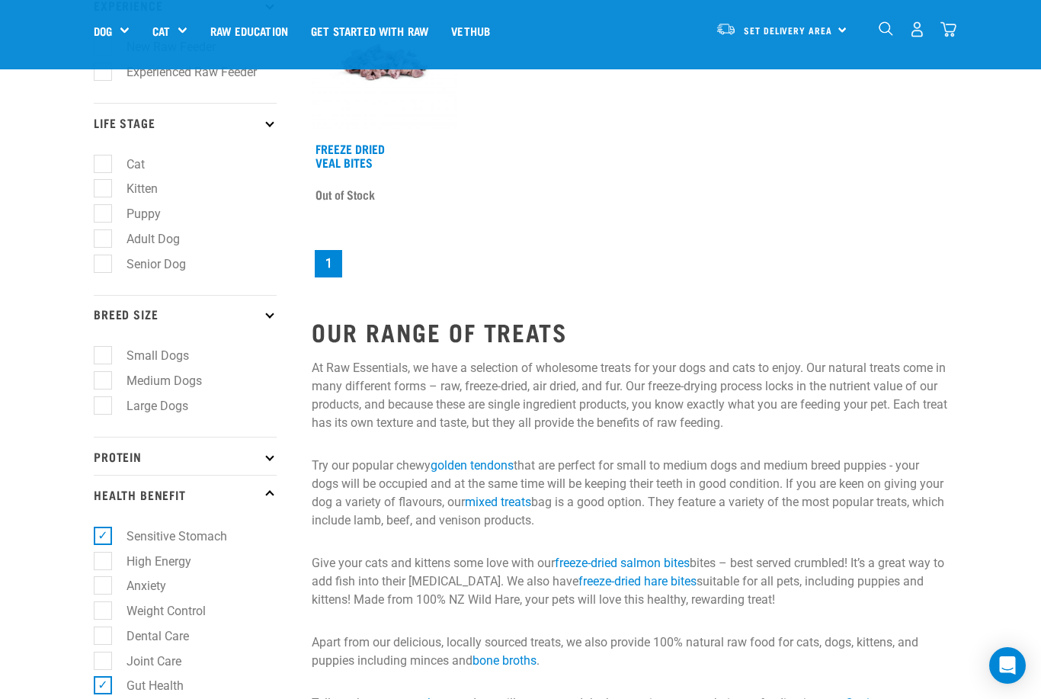
scroll to position [242, 0]
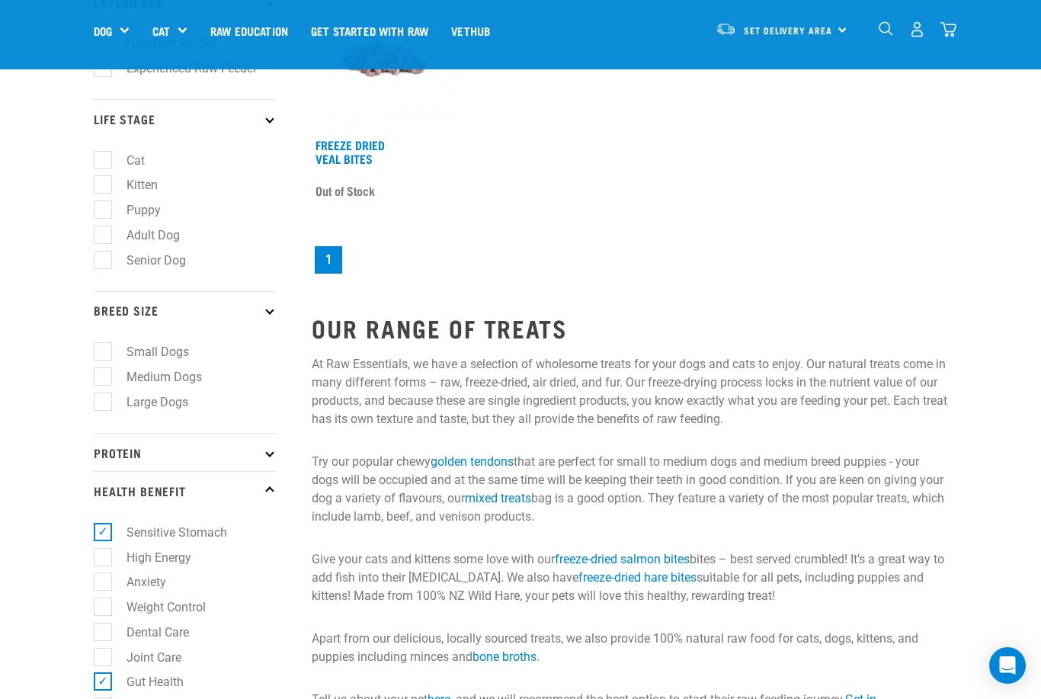
click at [254, 454] on p "Protein" at bounding box center [185, 452] width 183 height 38
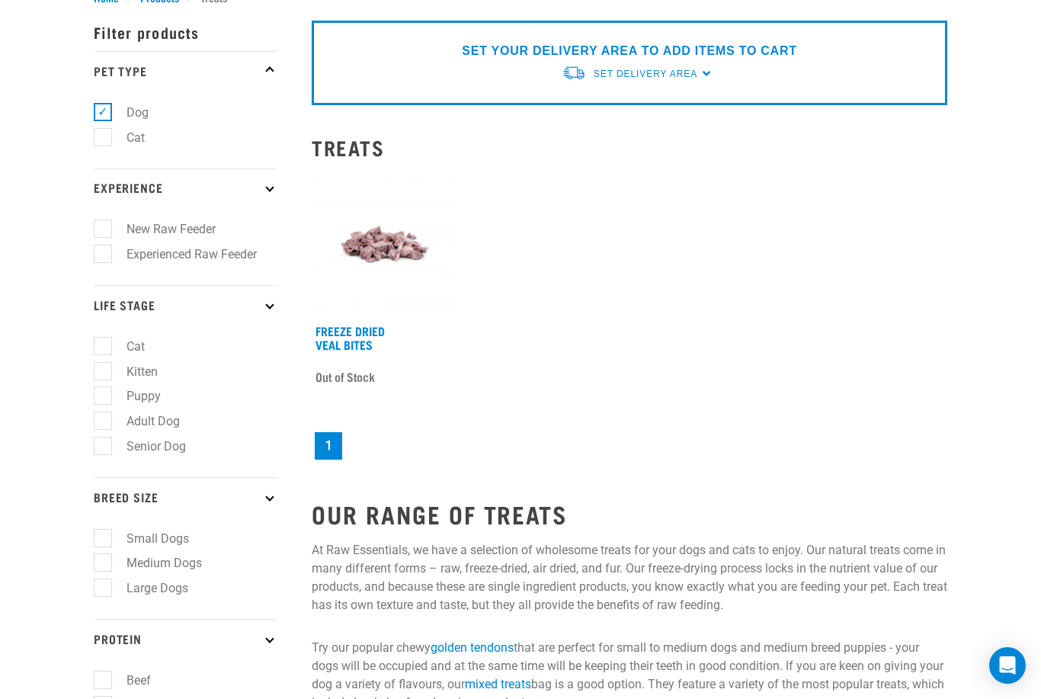
scroll to position [0, 0]
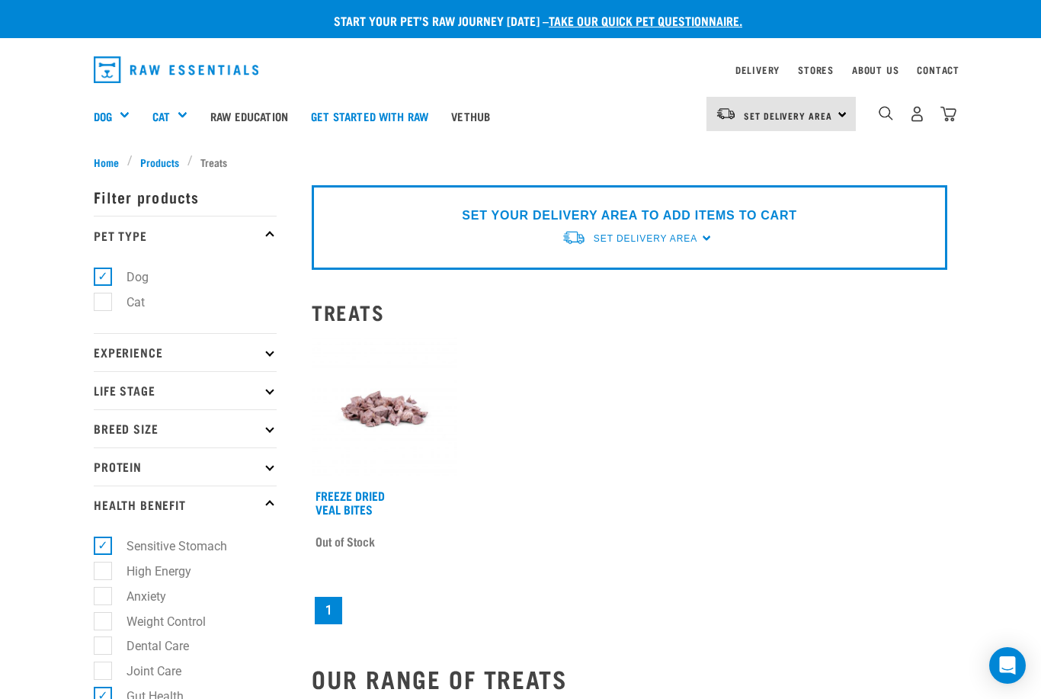
click at [502, 91] on link "Vethub" at bounding box center [471, 115] width 62 height 61
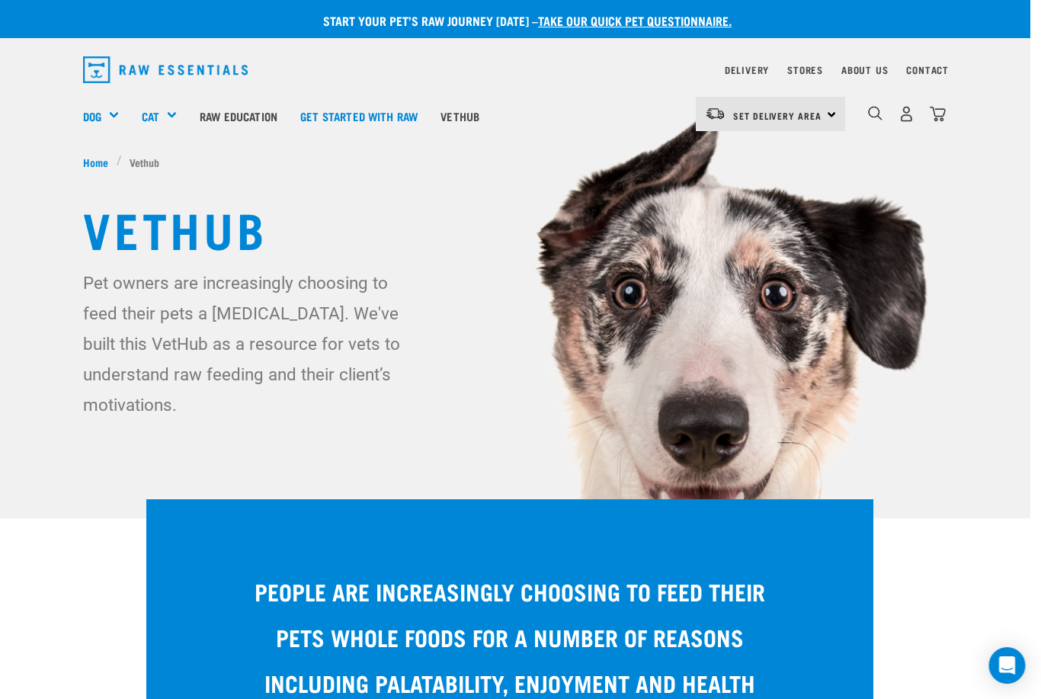
scroll to position [0, 11]
click at [0, 0] on div "Bulk Treats" at bounding box center [0, 0] width 0 height 0
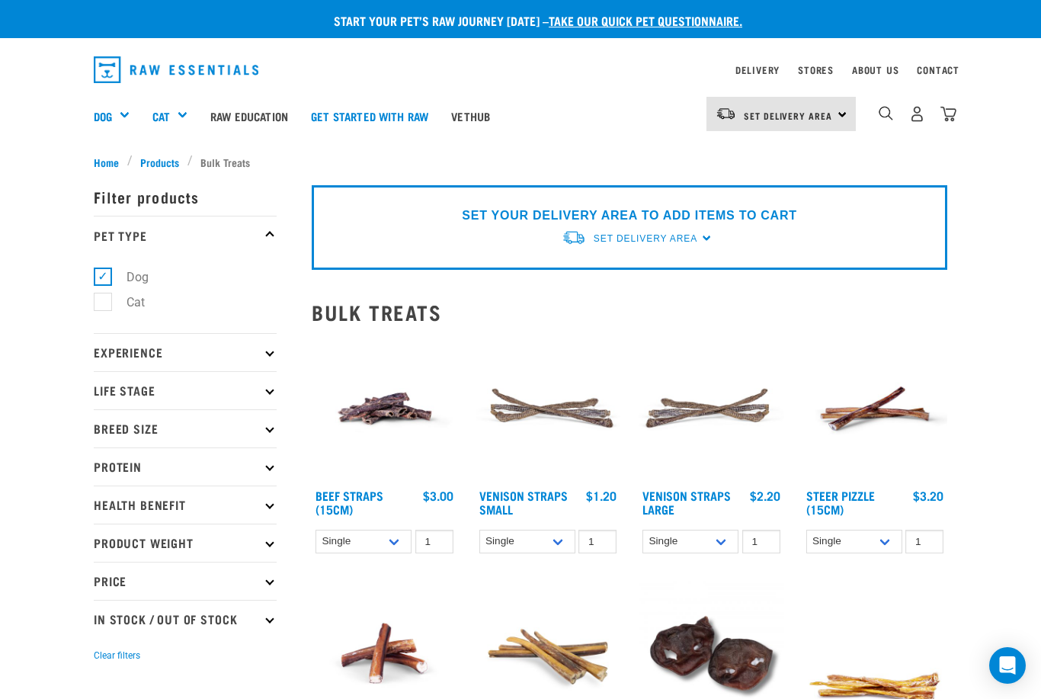
click at [0, 0] on div "Shop All Dog" at bounding box center [0, 0] width 0 height 0
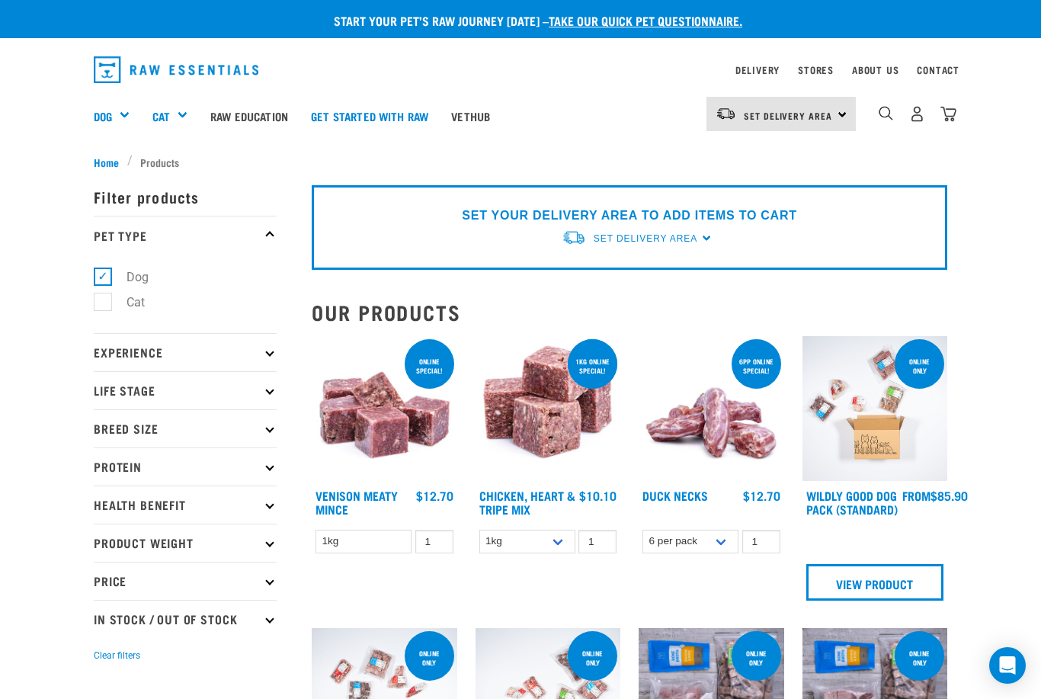
click at [0, 0] on div "Get Started Packs" at bounding box center [0, 0] width 0 height 0
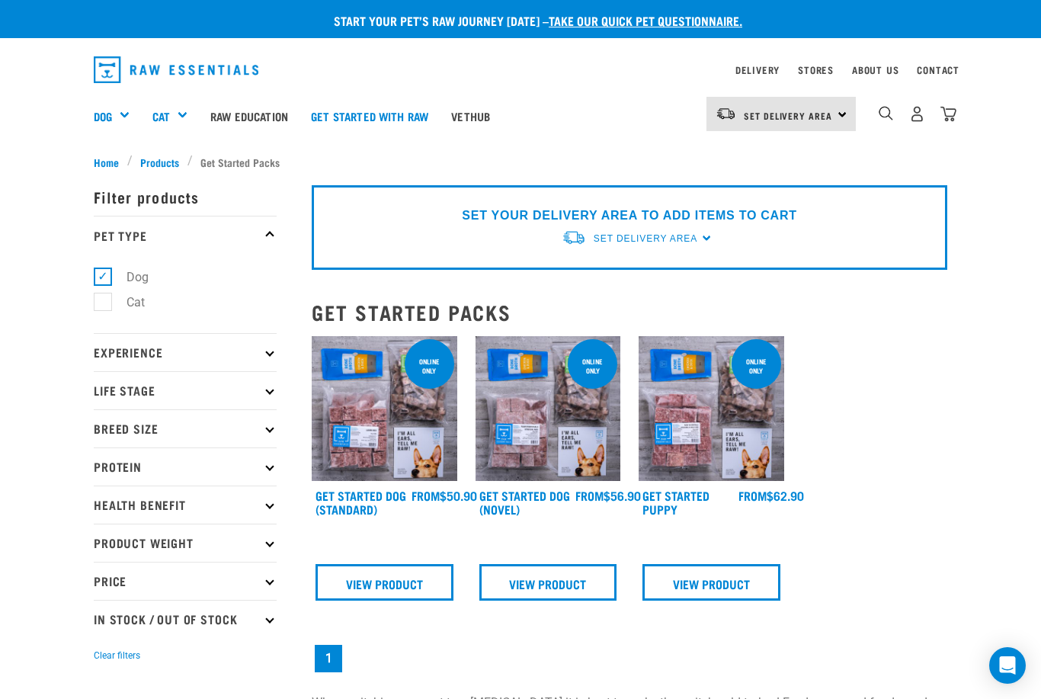
click at [0, 0] on div "Freeze Dried Meals" at bounding box center [0, 0] width 0 height 0
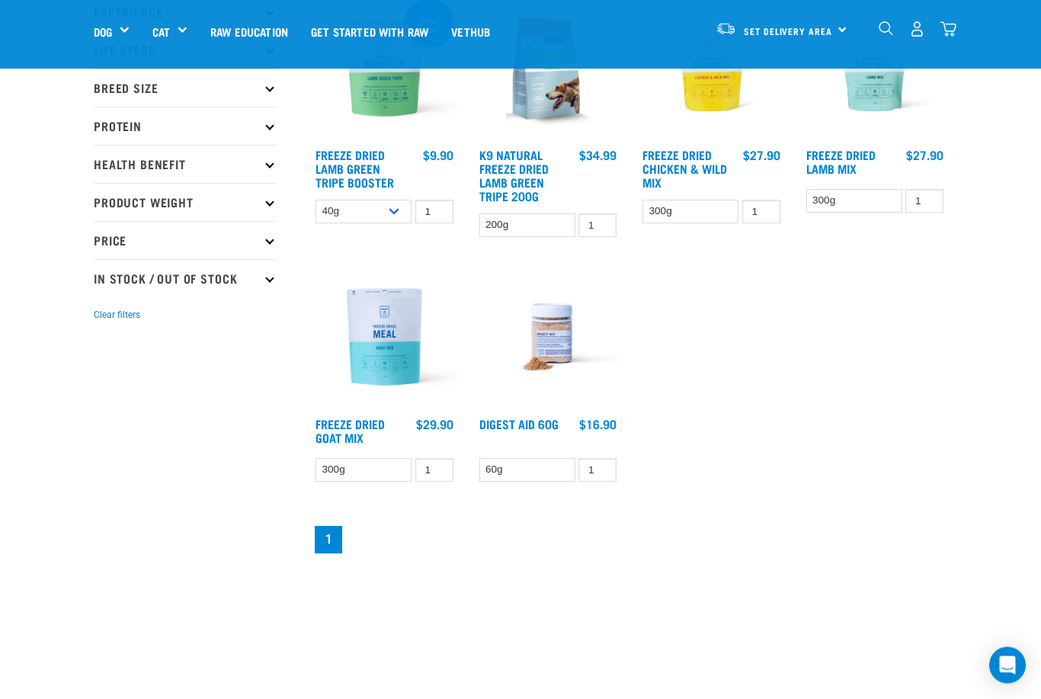
scroll to position [232, 0]
click at [544, 327] on img at bounding box center [549, 337] width 146 height 146
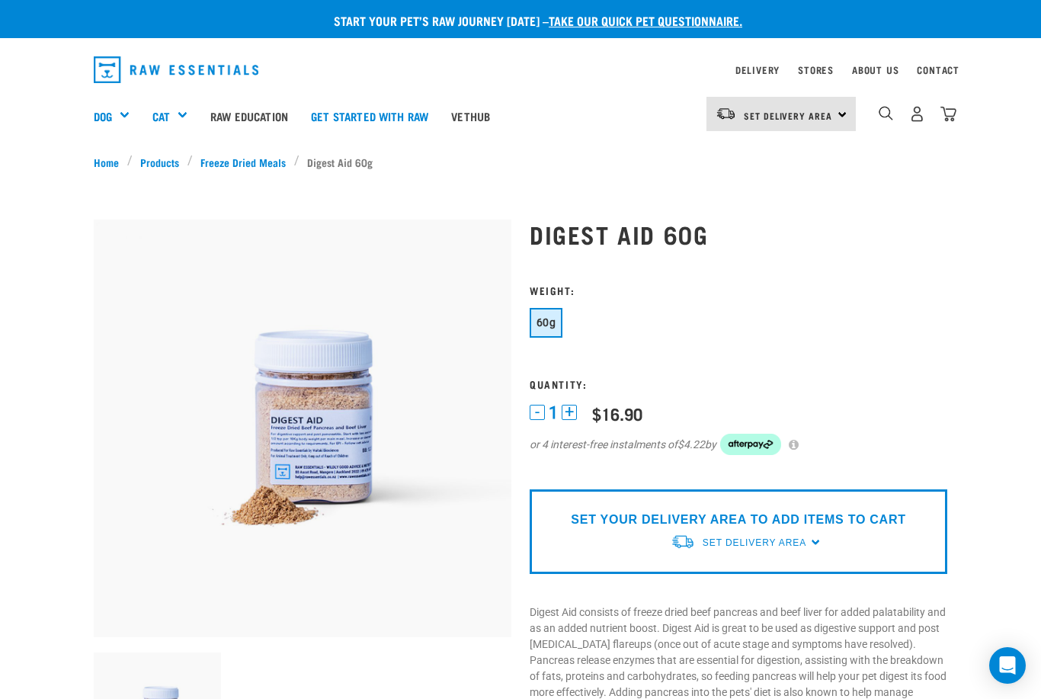
click at [245, 112] on link "Raw Education" at bounding box center [249, 115] width 101 height 61
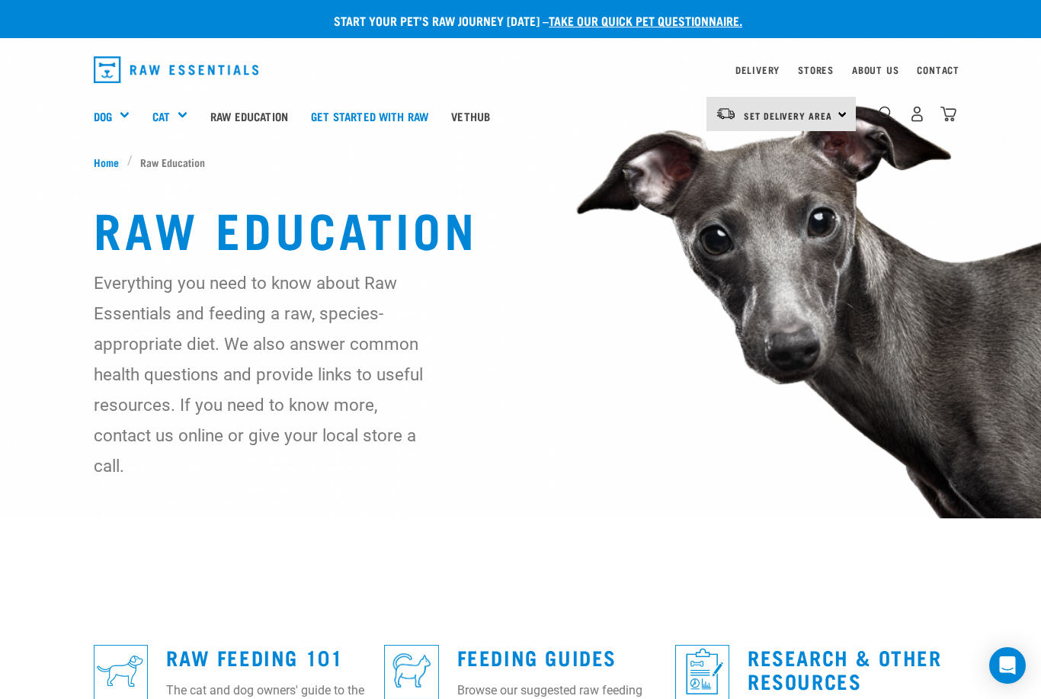
click at [0, 0] on div "Supplements" at bounding box center [0, 0] width 0 height 0
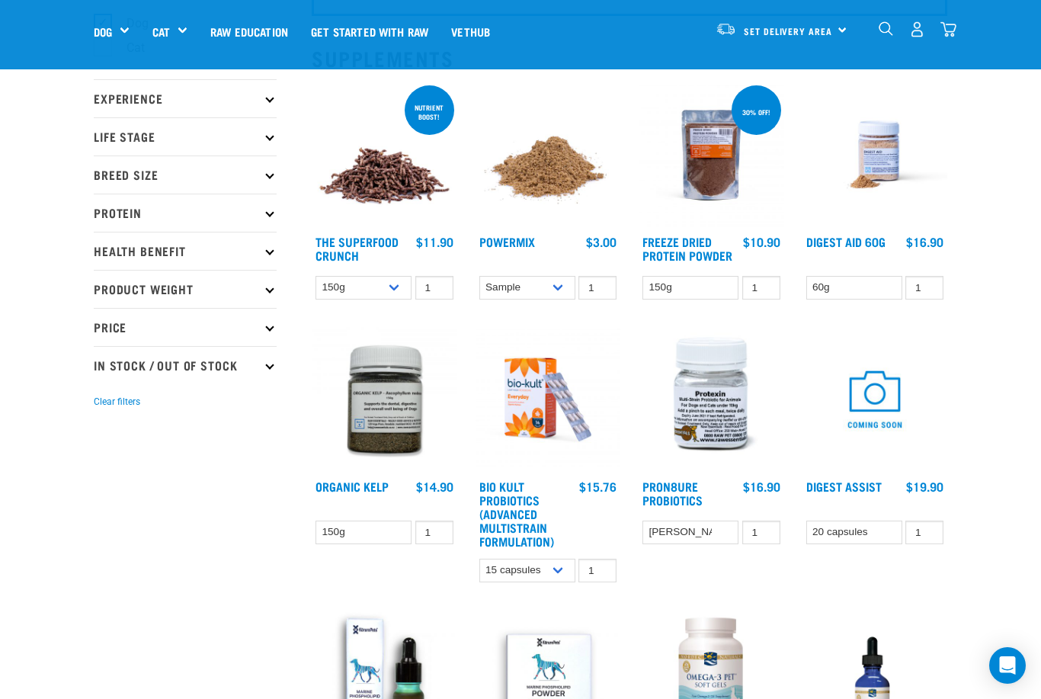
scroll to position [145, 0]
click at [530, 183] on img at bounding box center [549, 156] width 146 height 146
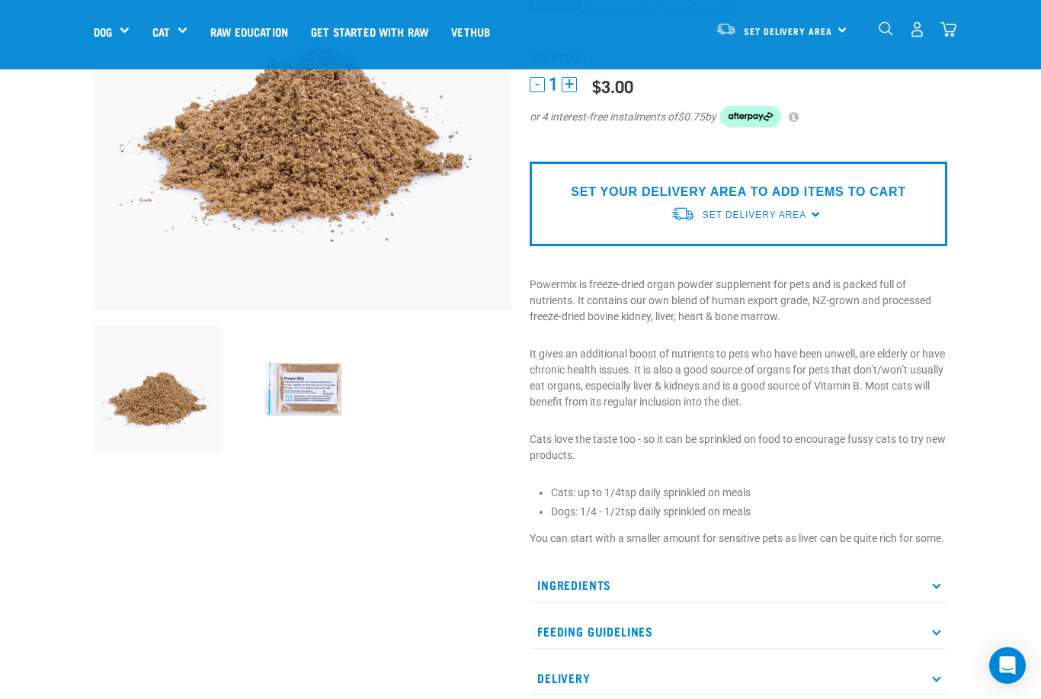
scroll to position [221, 0]
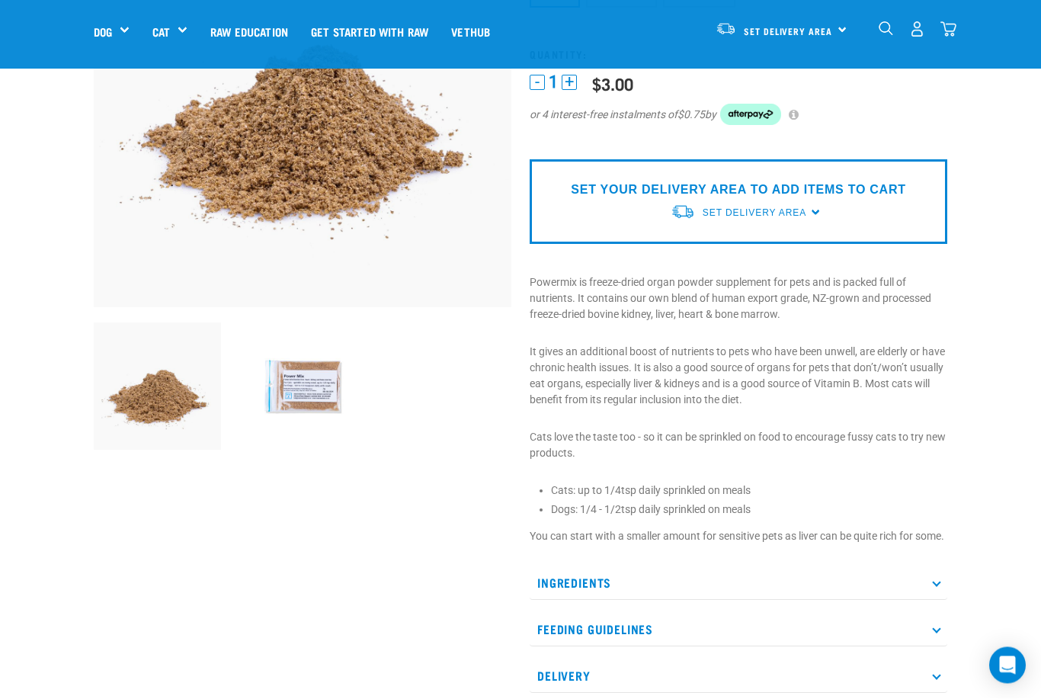
click at [889, 193] on p "SET YOUR DELIVERY AREA TO ADD ITEMS TO CART" at bounding box center [738, 190] width 335 height 18
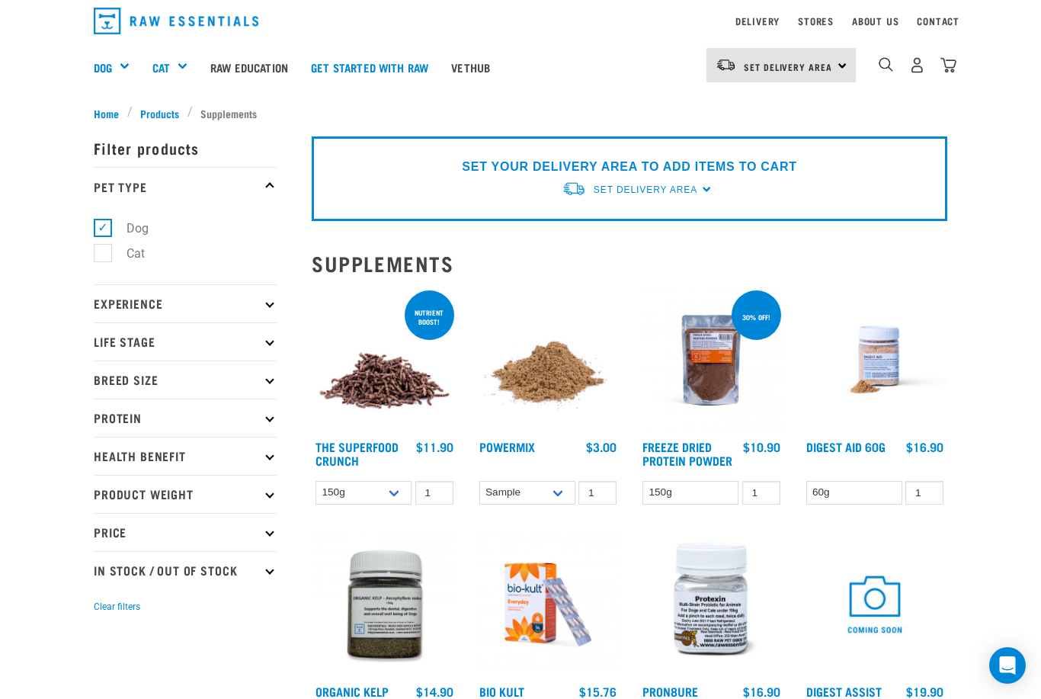
click at [882, 350] on img at bounding box center [876, 360] width 146 height 146
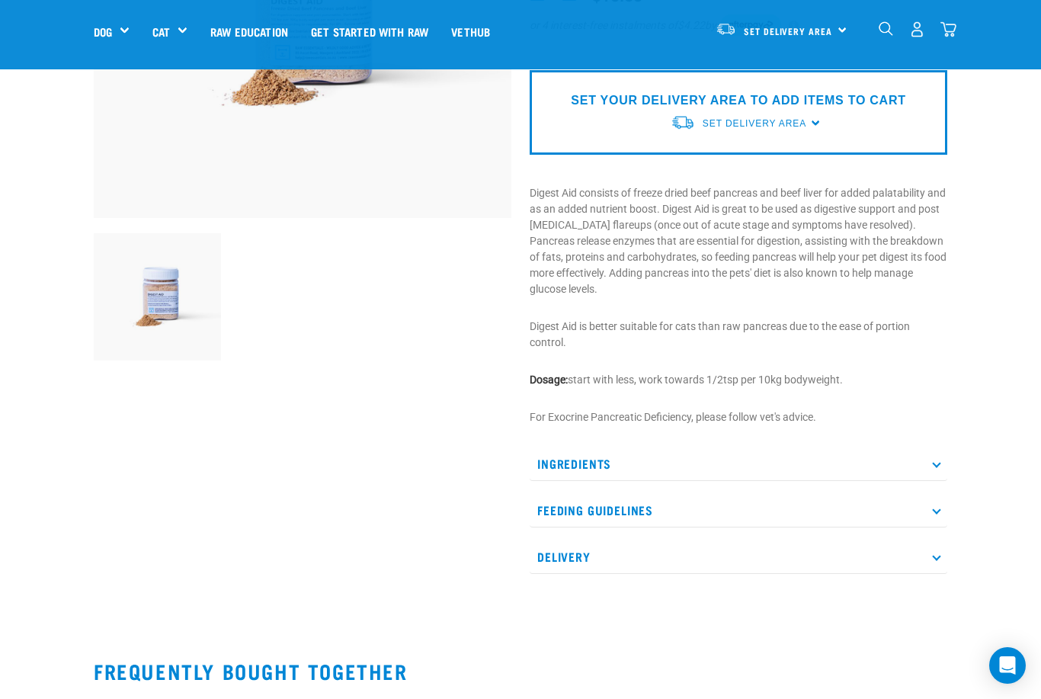
scroll to position [309, 0]
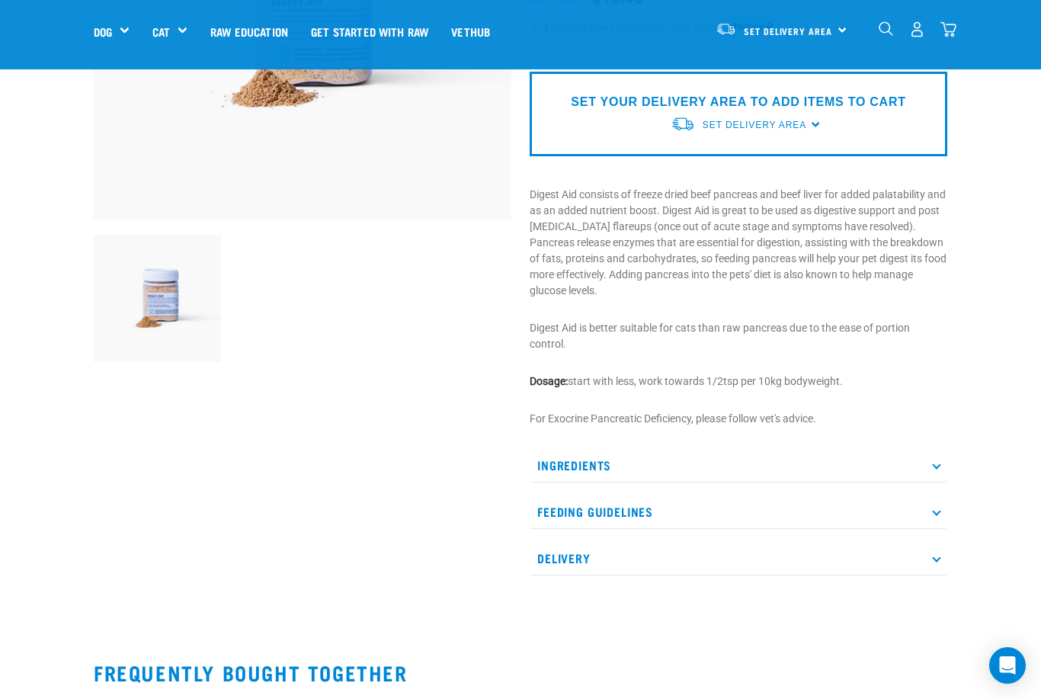
click at [943, 481] on p "Ingredients" at bounding box center [739, 465] width 418 height 34
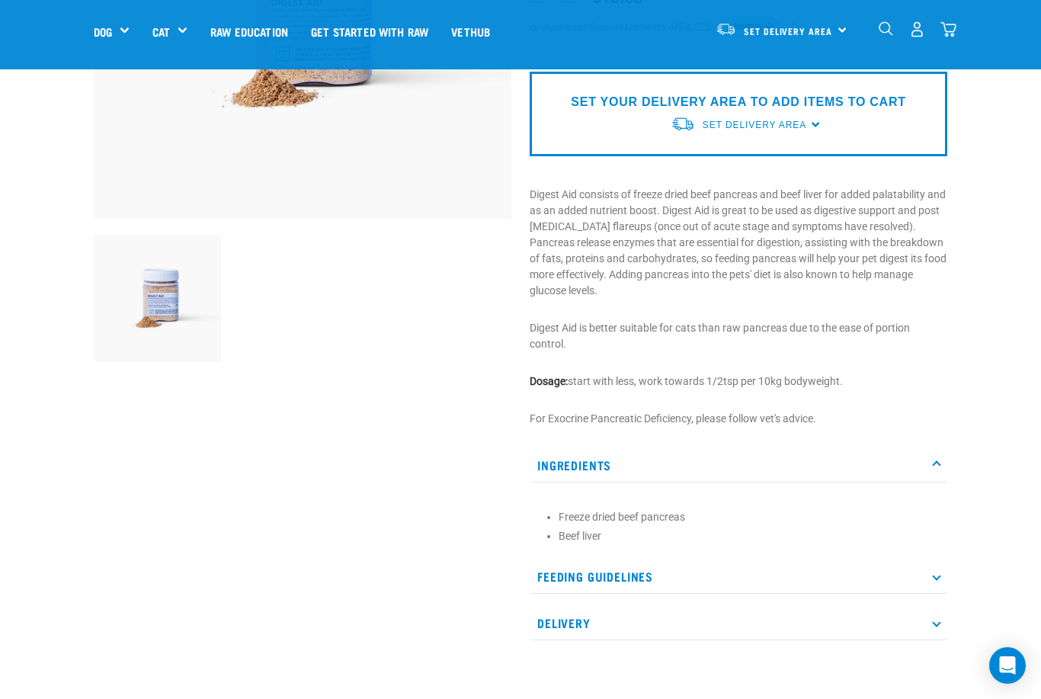
click at [947, 567] on p "Feeding Guidelines" at bounding box center [739, 576] width 418 height 34
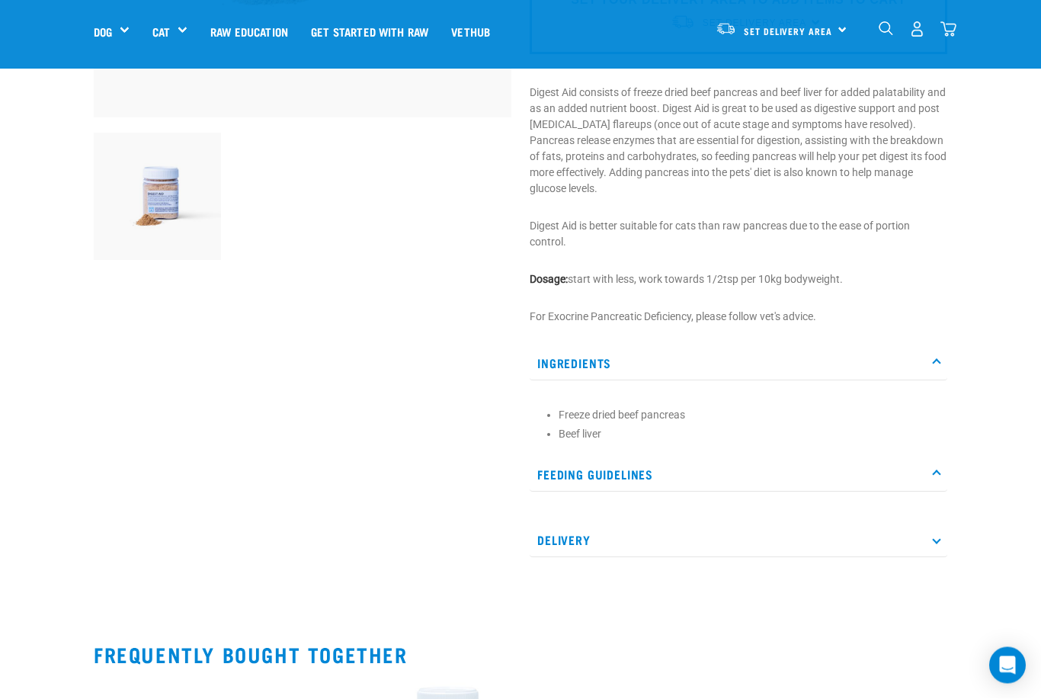
scroll to position [412, 0]
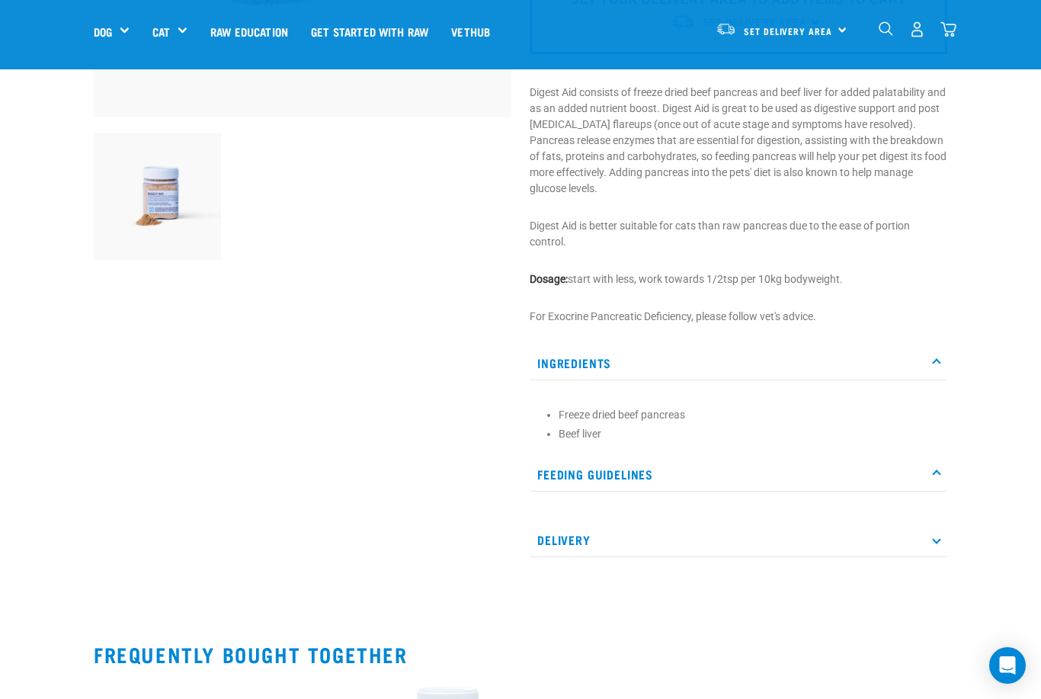
click at [946, 546] on p "Delivery" at bounding box center [739, 540] width 418 height 34
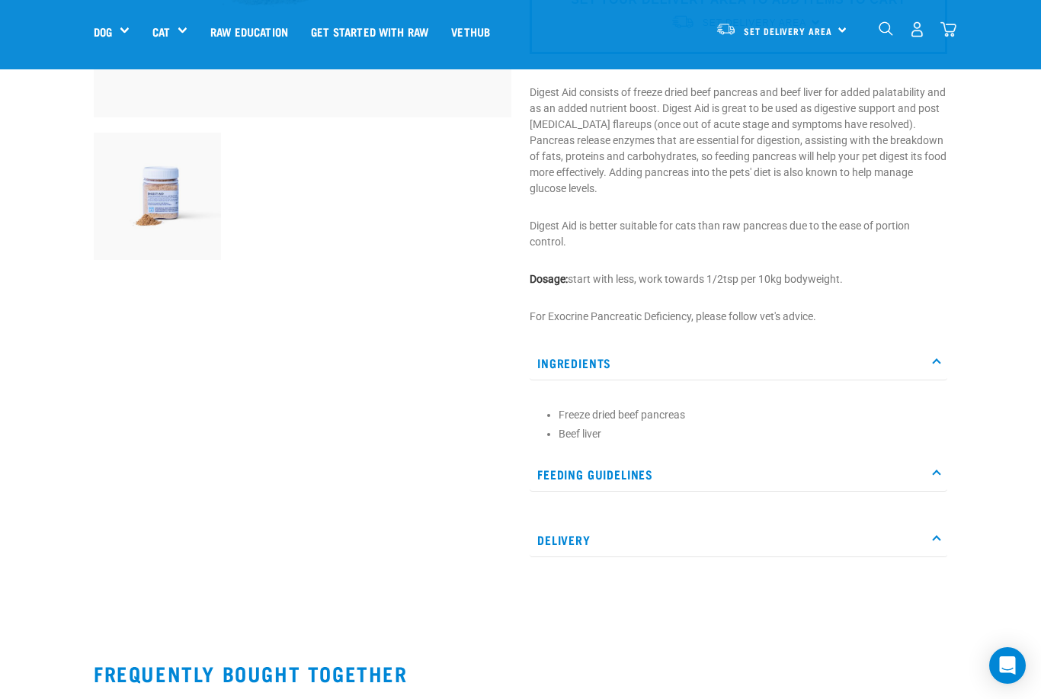
click at [944, 546] on p "Delivery" at bounding box center [739, 540] width 418 height 34
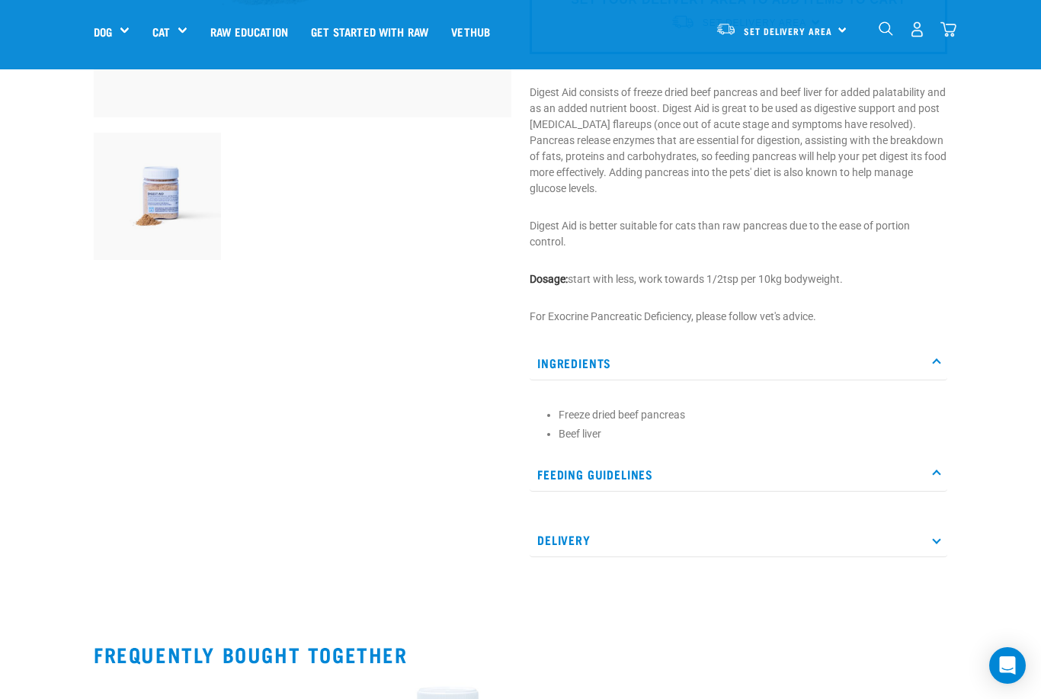
click at [951, 458] on div "Digest Aid 60g" at bounding box center [739, 128] width 436 height 899
click at [944, 483] on p "Feeding Guidelines" at bounding box center [739, 474] width 418 height 34
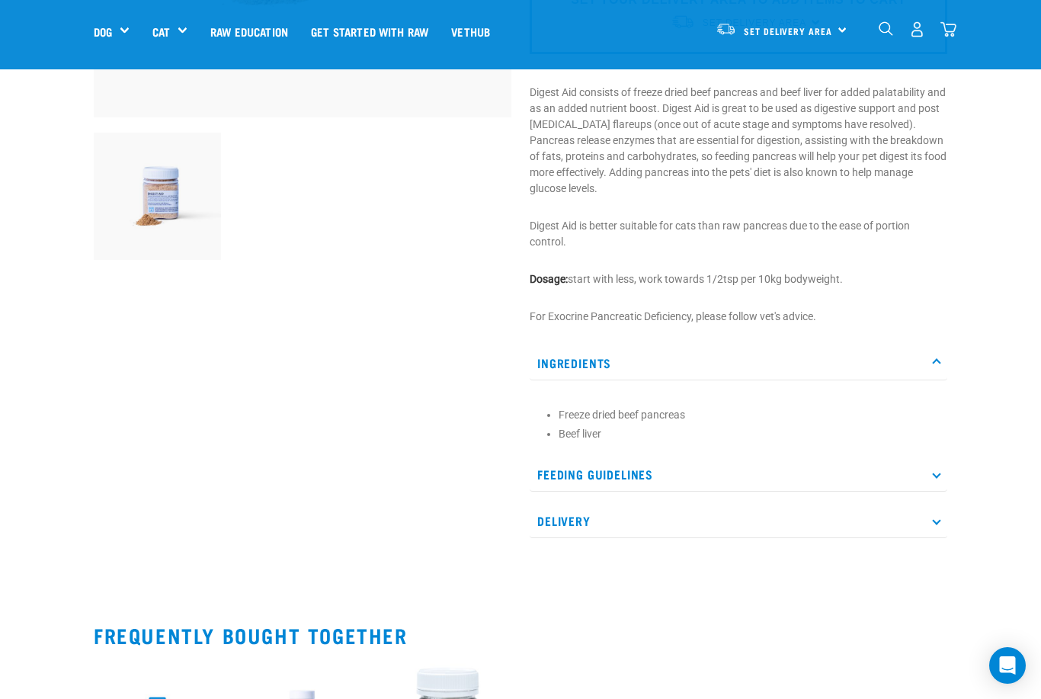
click at [957, 364] on div "Digest Aid 60g" at bounding box center [521, 145] width 878 height 932
click at [941, 377] on p "Ingredients" at bounding box center [739, 363] width 418 height 34
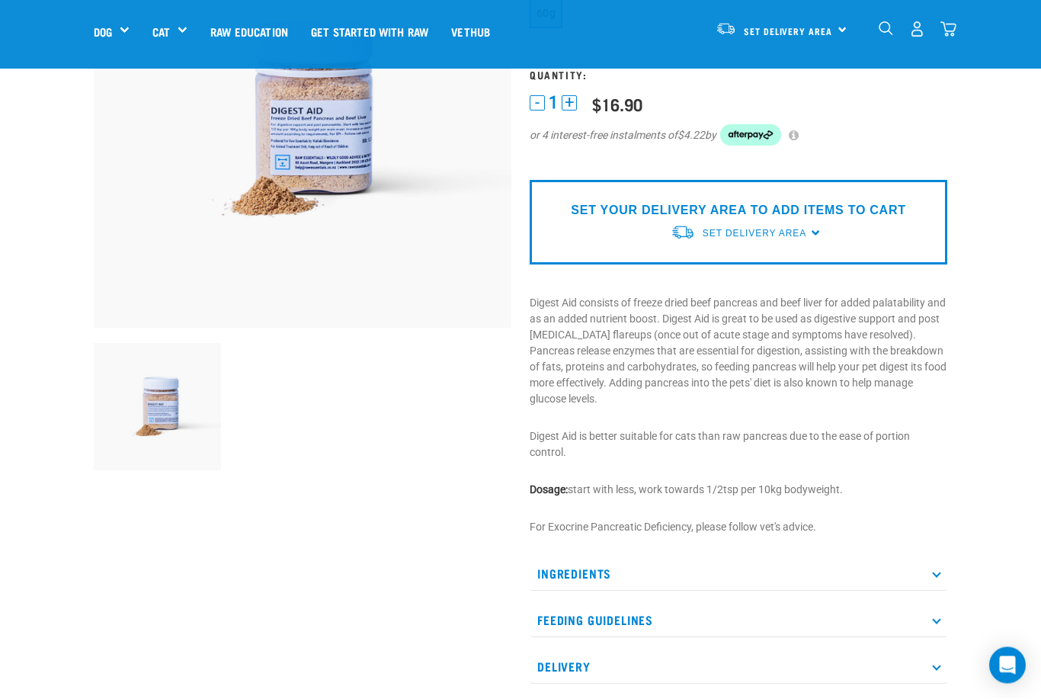
scroll to position [0, 0]
